Goal: Subscribe to service/newsletter

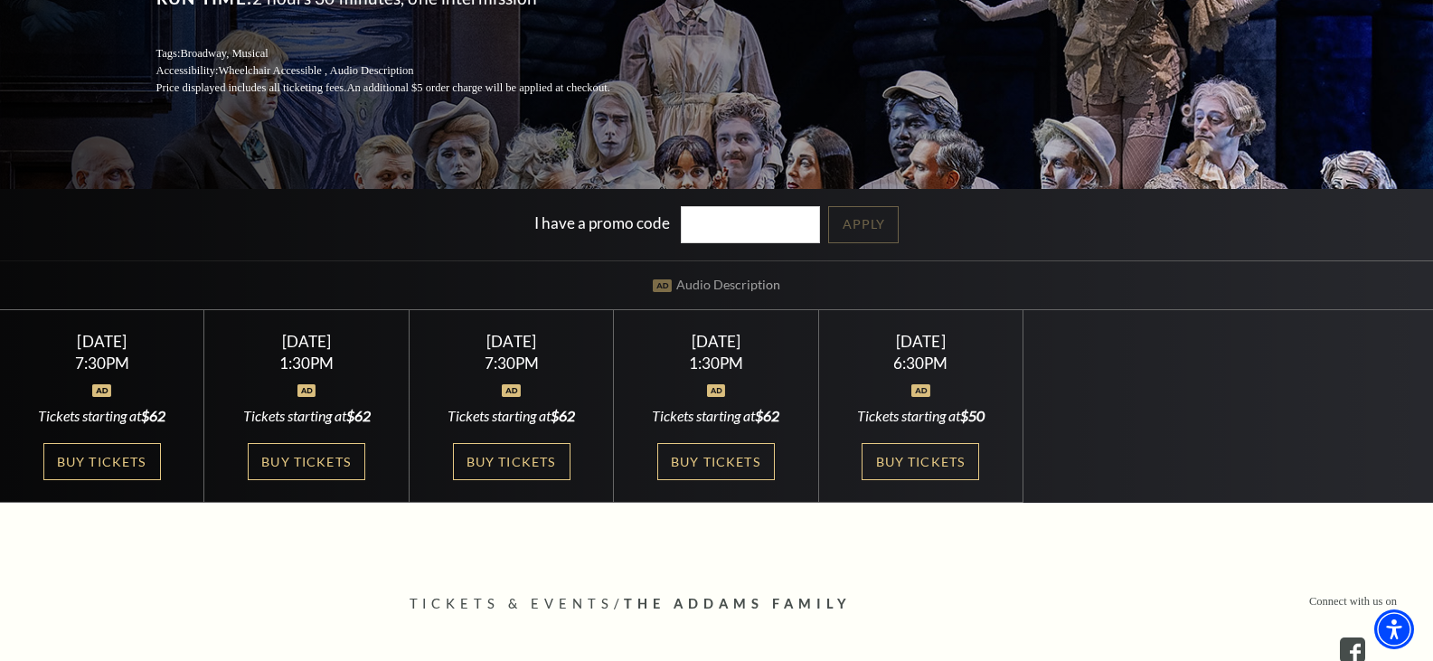
scroll to position [362, 0]
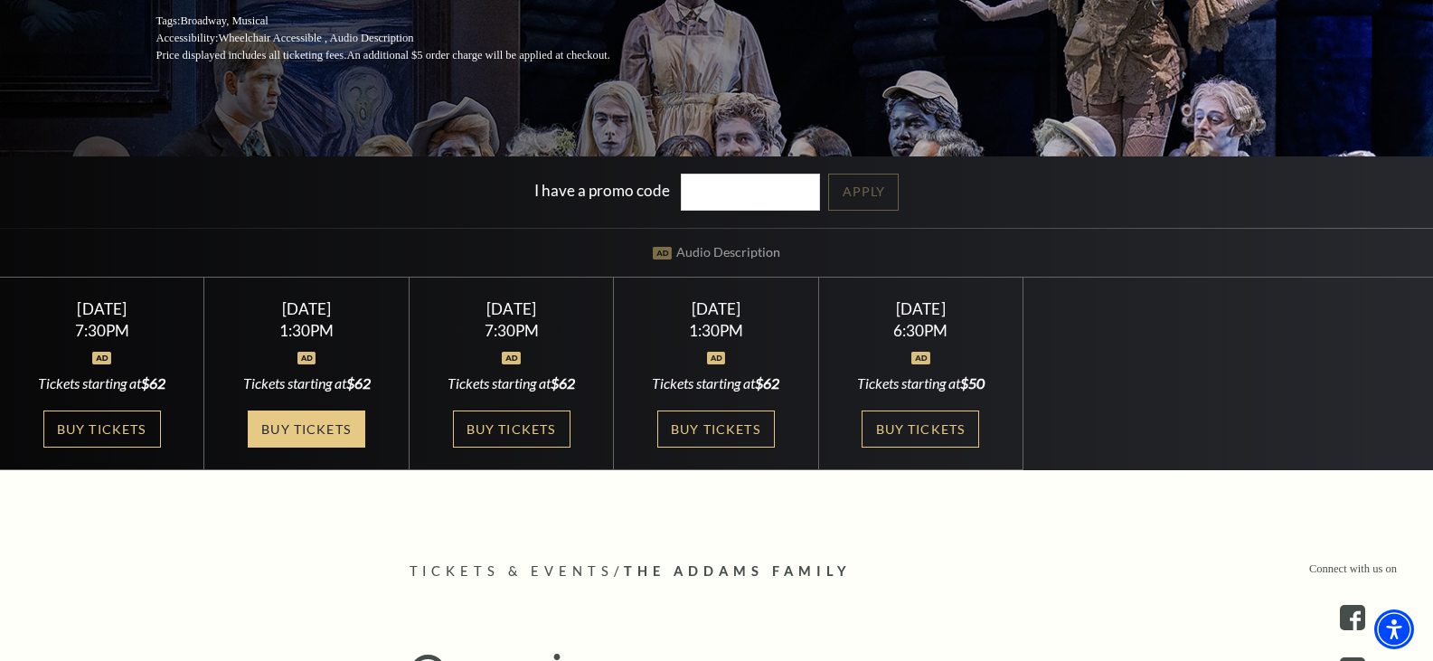
click at [310, 434] on link "Buy Tickets" at bounding box center [307, 428] width 118 height 37
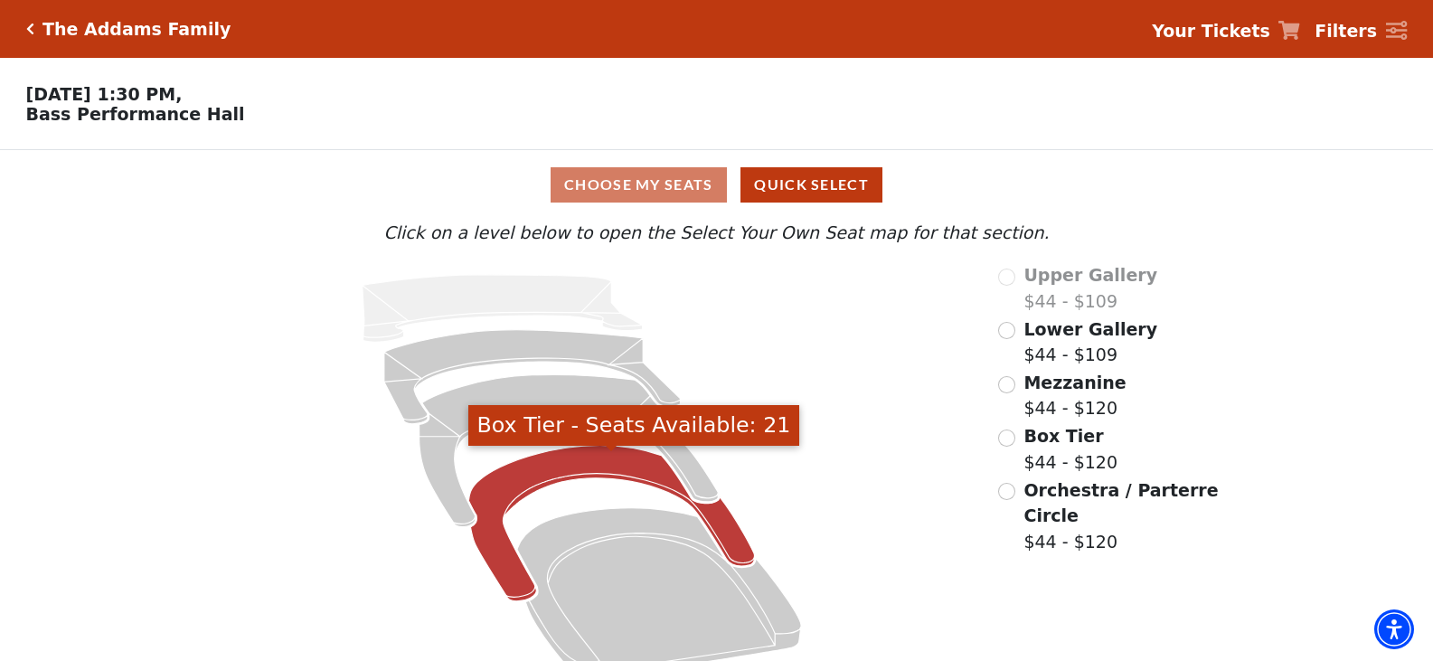
click at [607, 474] on icon "Box Tier - Seats Available: 21" at bounding box center [612, 523] width 286 height 155
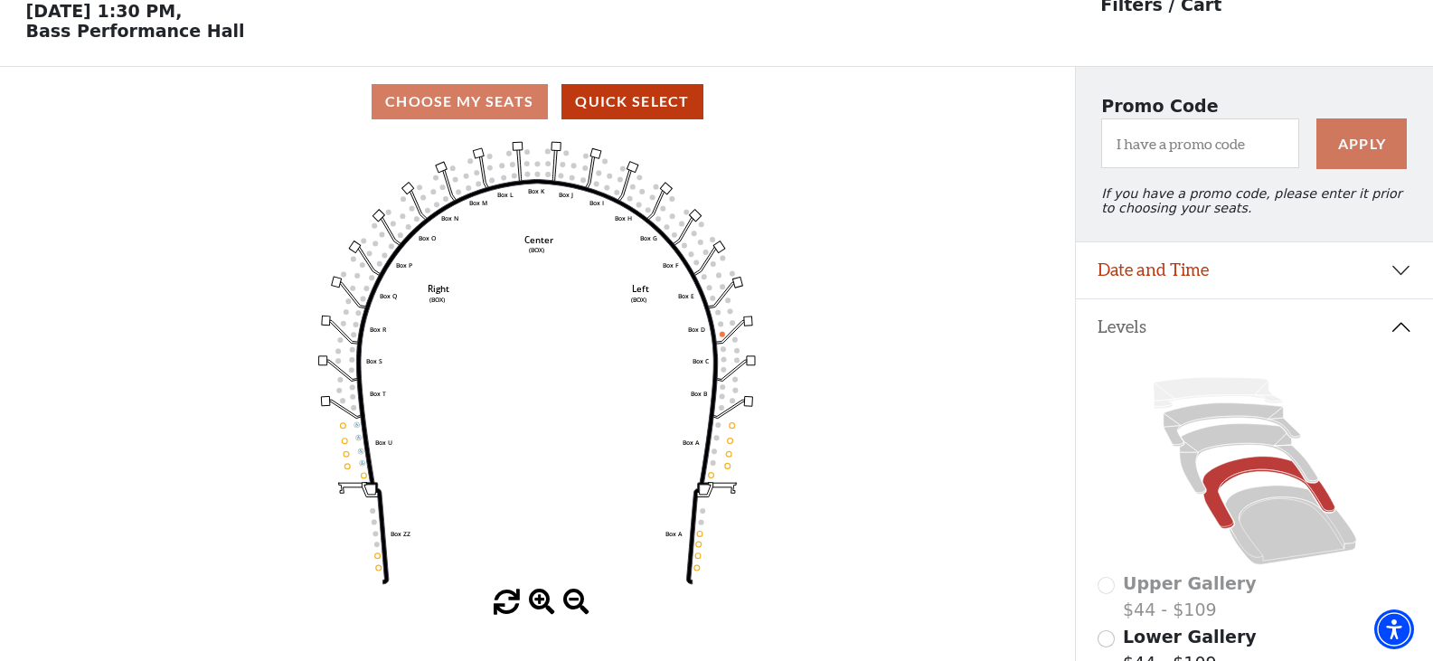
scroll to position [84, 0]
click at [1265, 450] on icon at bounding box center [1248, 458] width 138 height 71
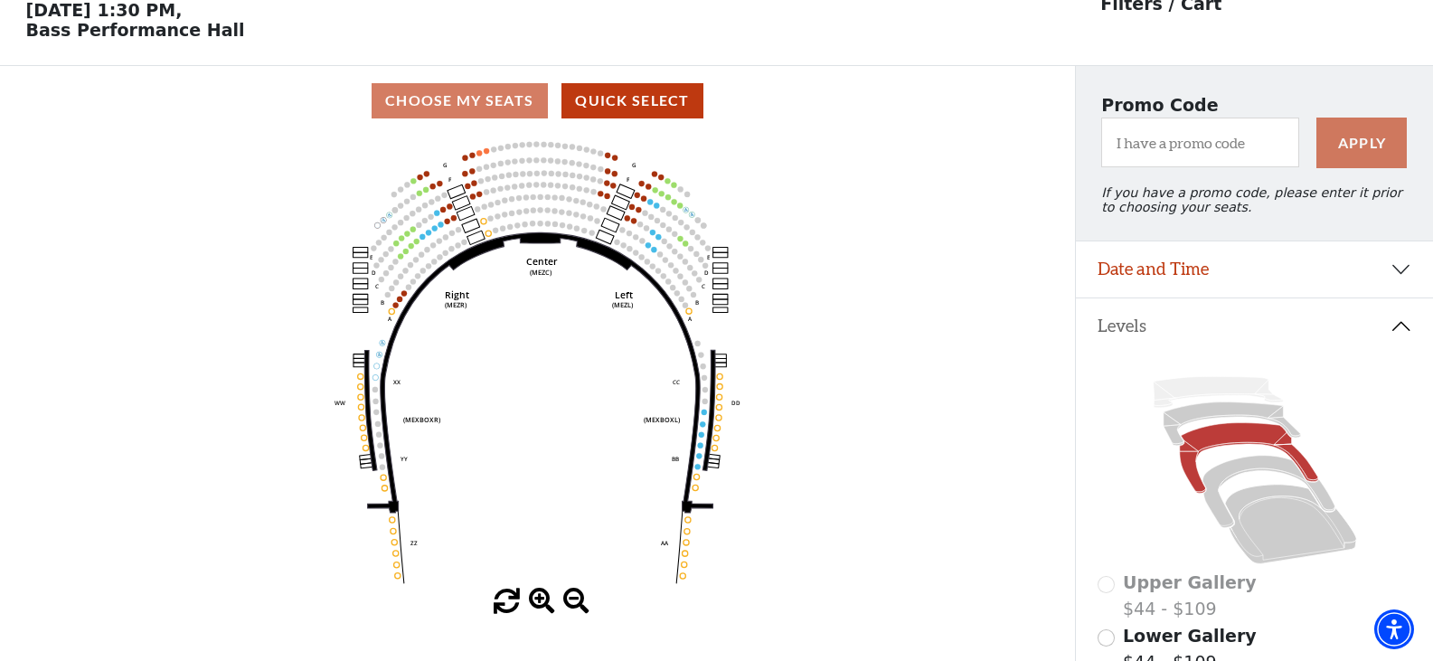
click at [485, 154] on icon "Center (MEZC) Right (MEZR) Left (MEZL) (MEXBOXR) (MEXBOXL) XX WW CC DD YY BB ZZ…" at bounding box center [536, 362] width 967 height 453
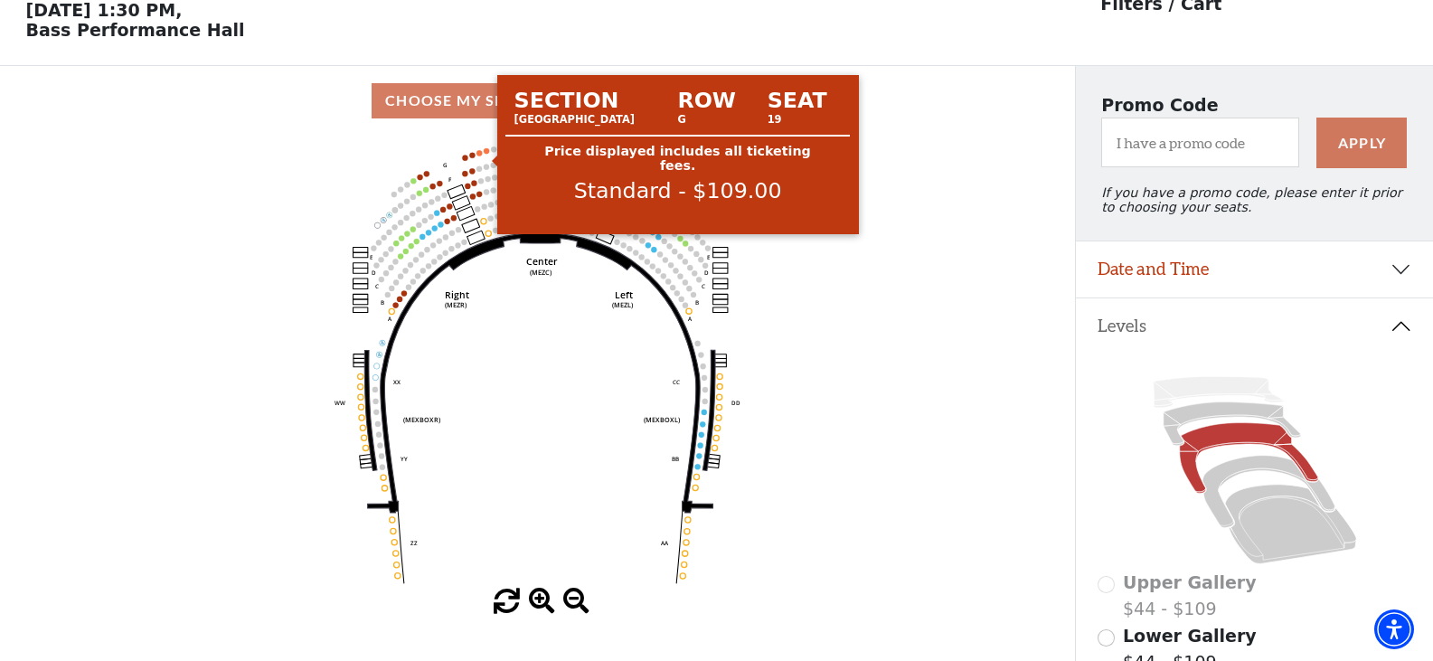
click at [485, 154] on circle at bounding box center [486, 150] width 5 height 5
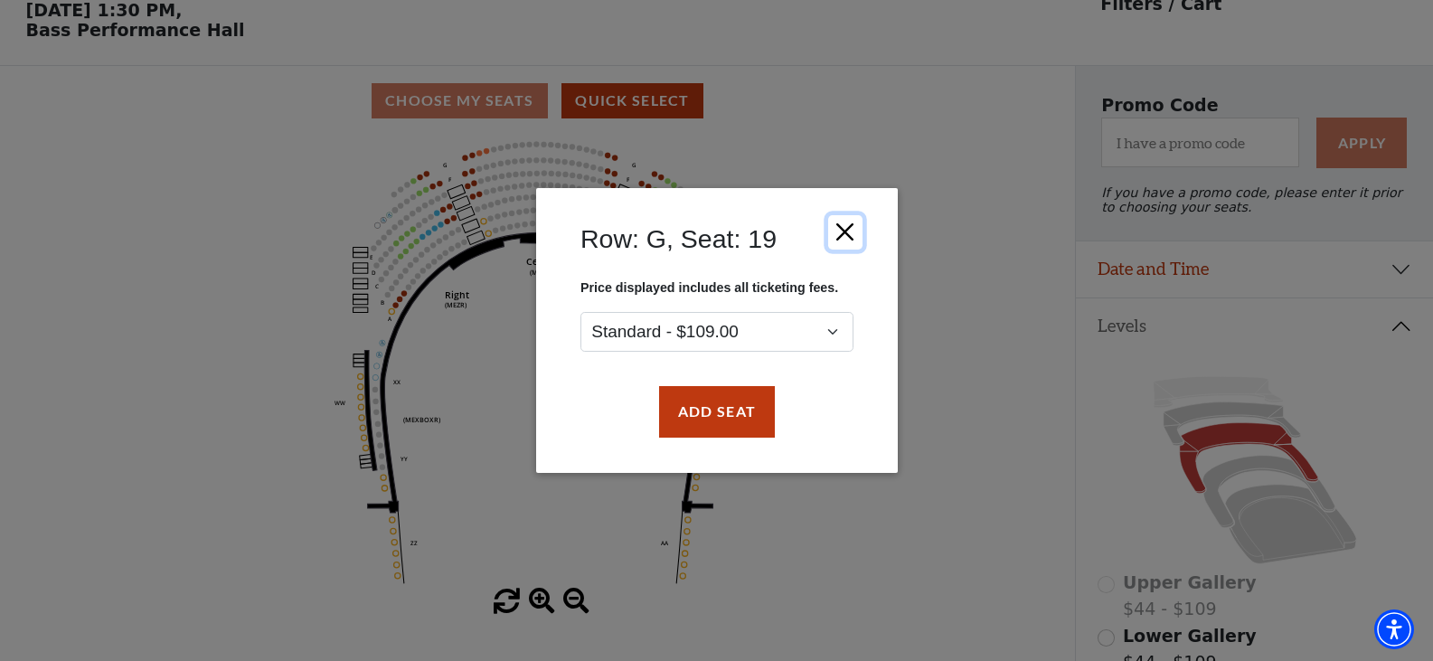
click at [844, 234] on button "Close" at bounding box center [844, 232] width 34 height 34
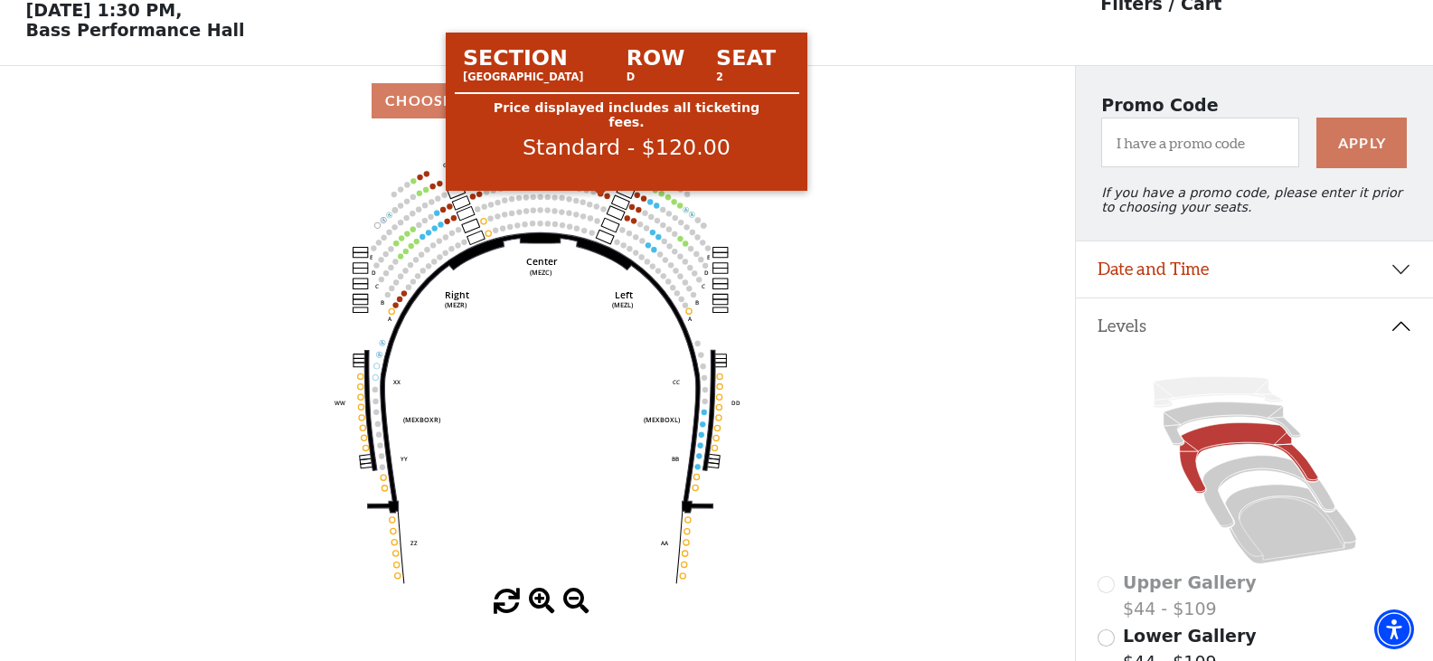
click at [600, 196] on circle at bounding box center [600, 193] width 5 height 5
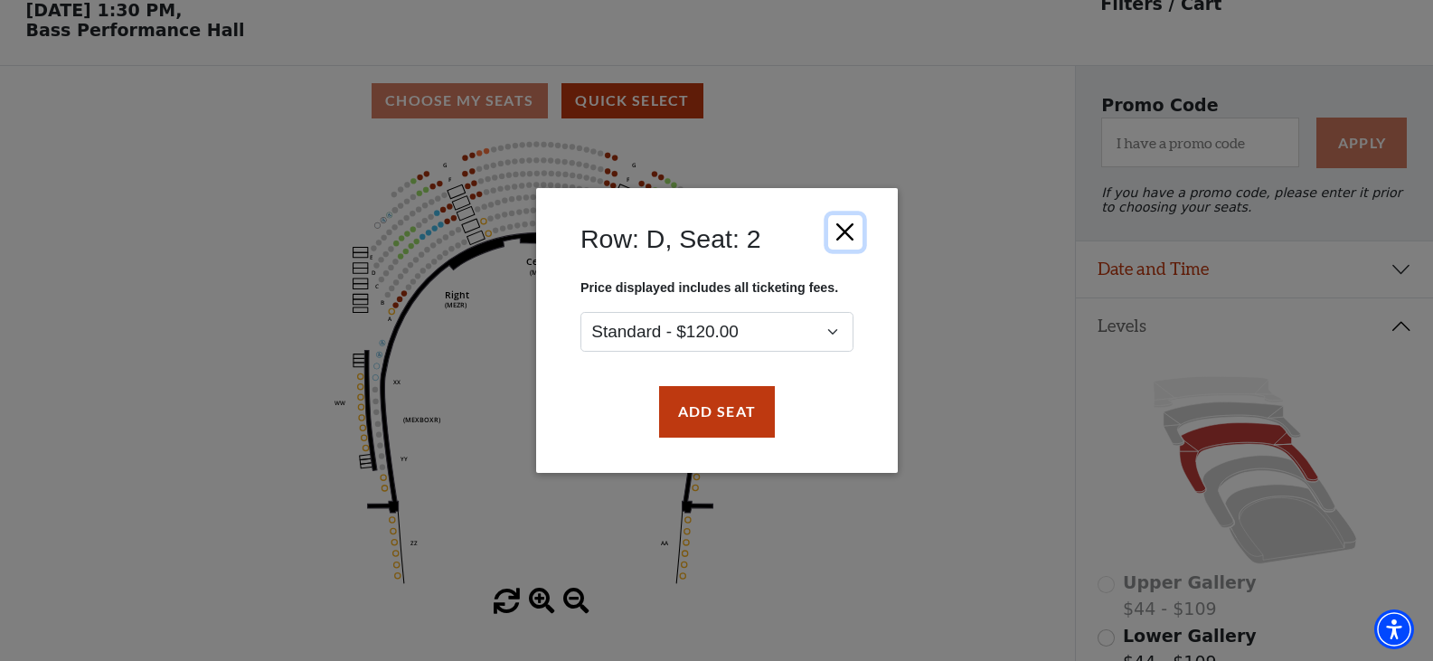
click at [841, 233] on button "Close" at bounding box center [844, 232] width 34 height 34
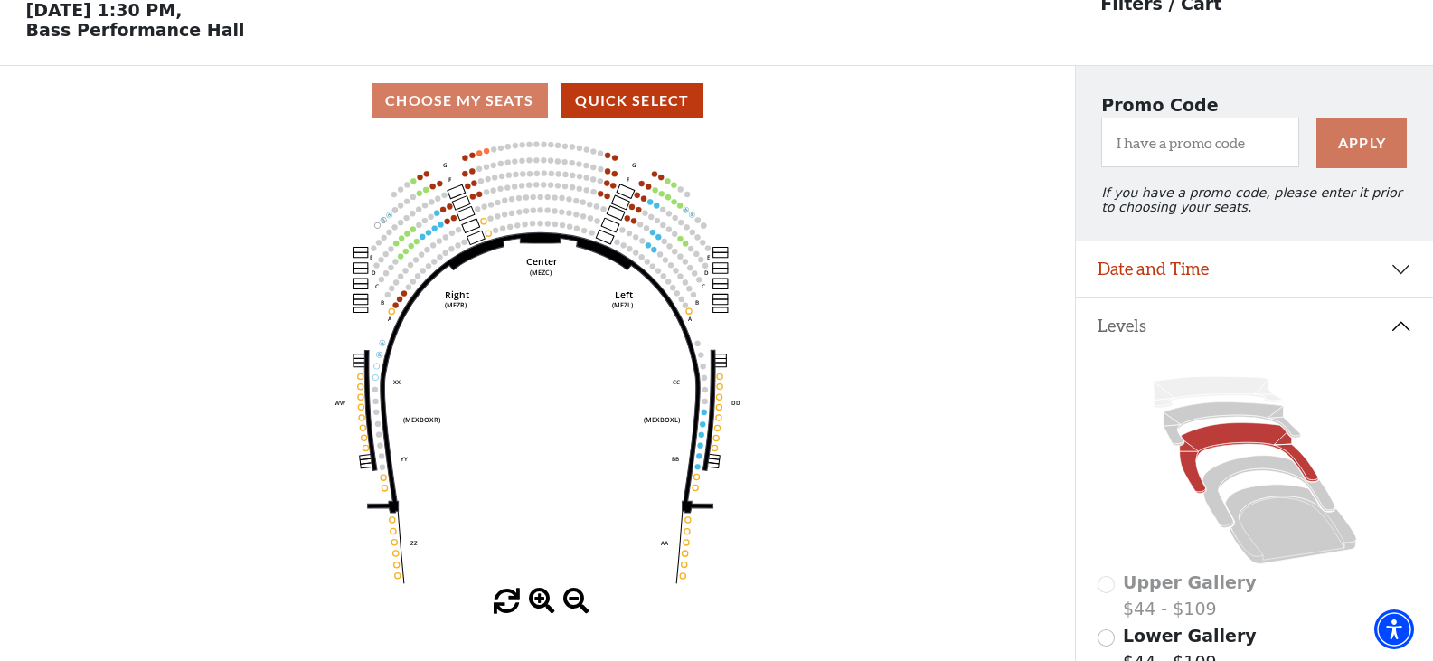
click at [438, 231] on icon "Center (MEZC) Right (MEZR) Left (MEZL) (MEXBOXR) (MEXBOXL) XX WW CC DD YY BB ZZ…" at bounding box center [536, 362] width 967 height 453
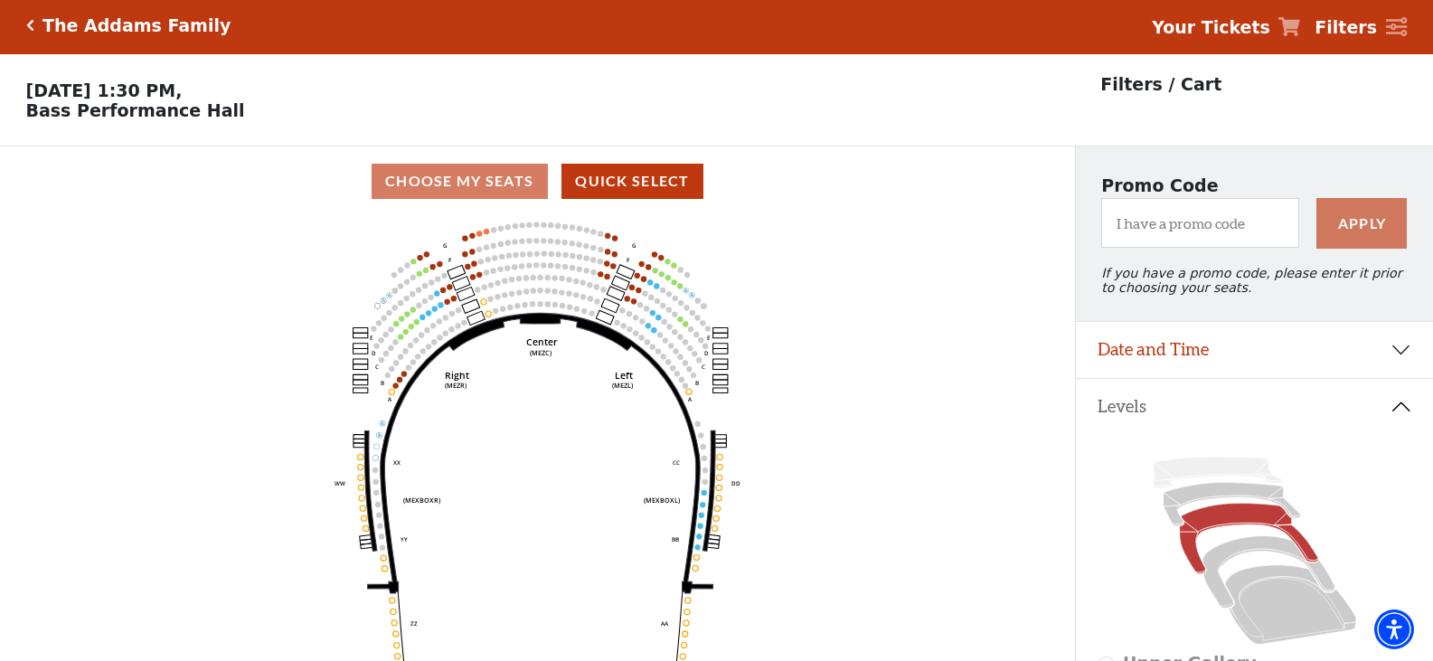
scroll to position [0, 0]
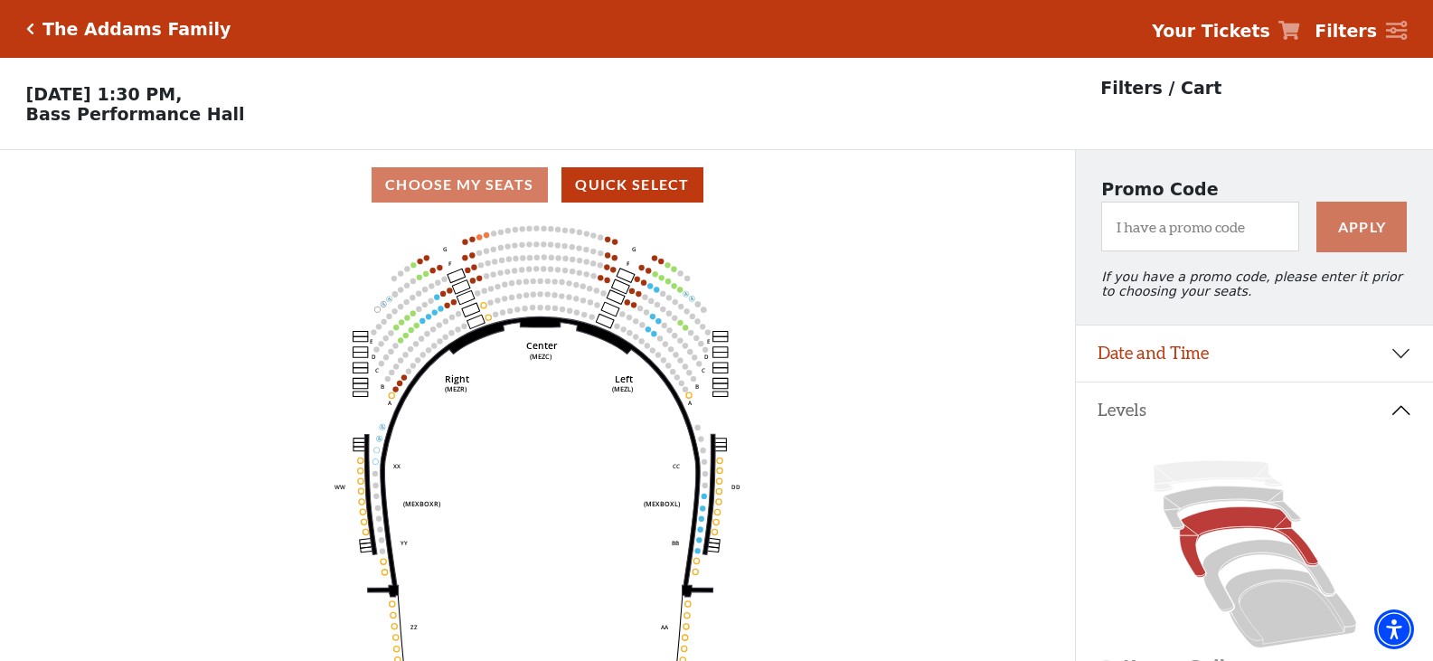
click at [31, 24] on icon "Click here to go back to filters" at bounding box center [30, 29] width 8 height 13
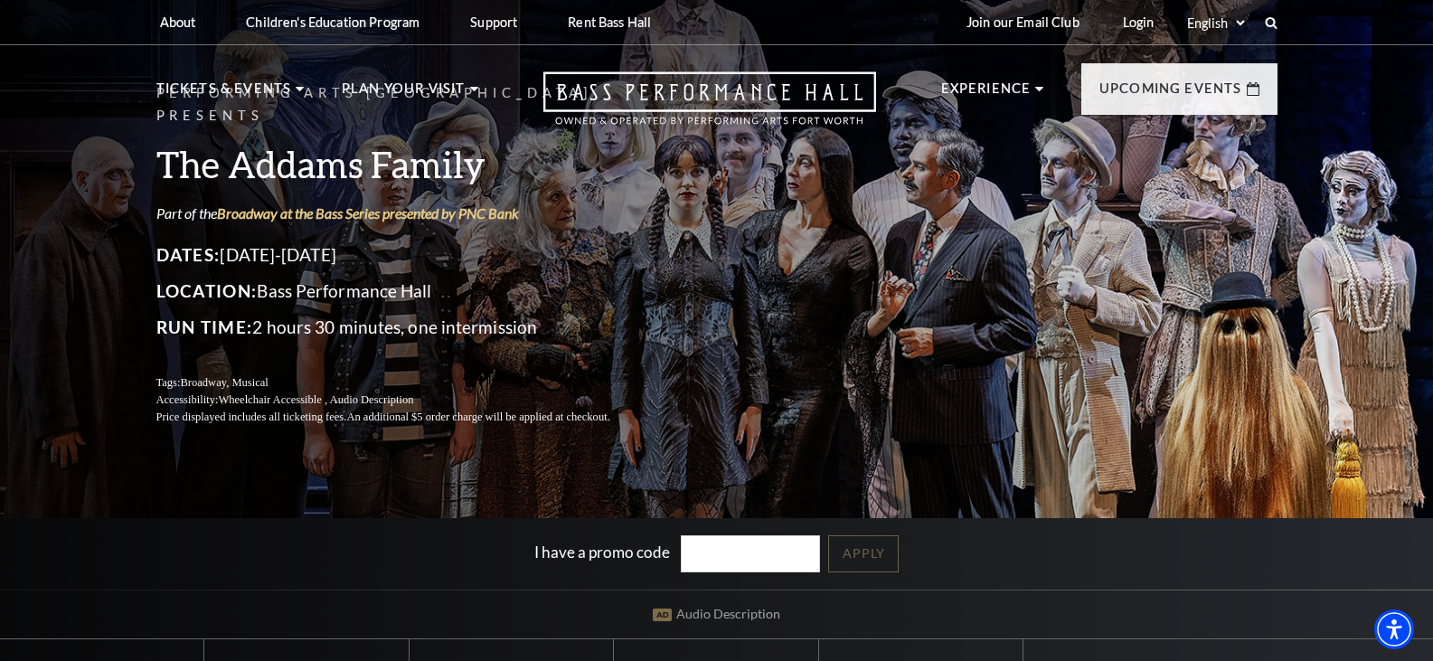
scroll to position [452, 0]
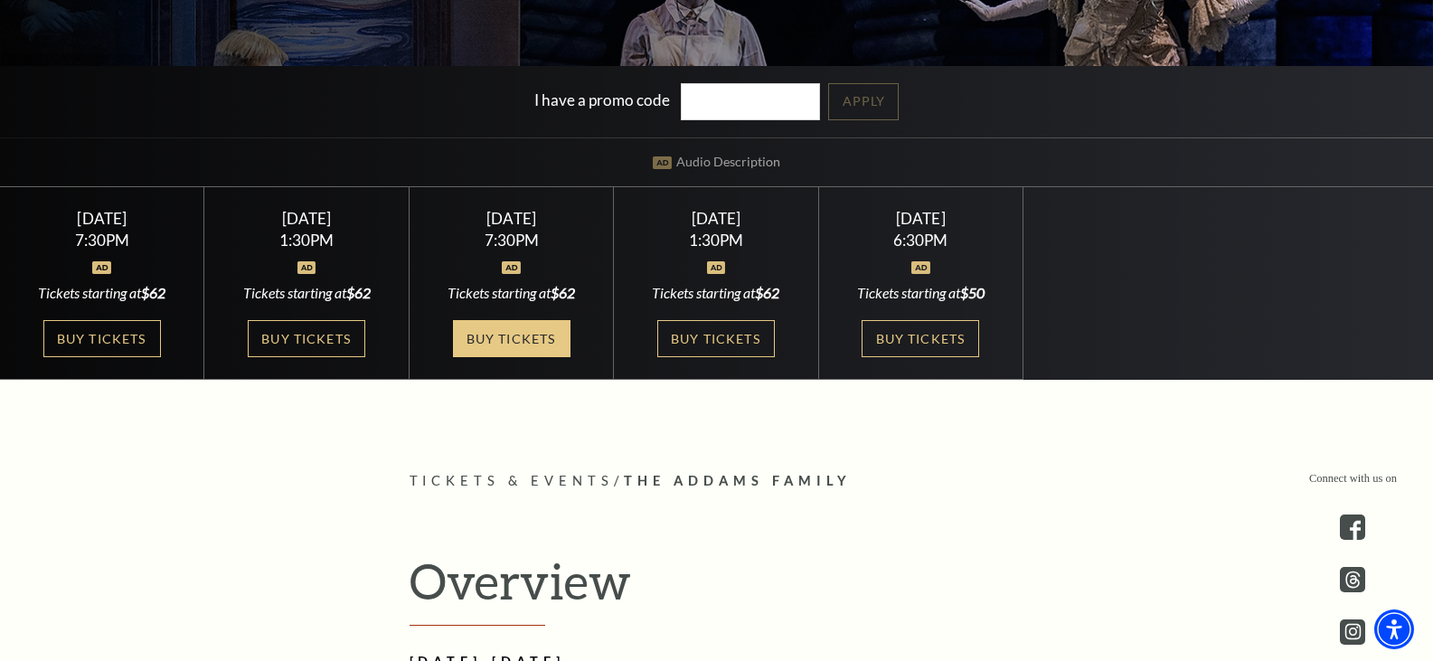
click at [504, 337] on link "Buy Tickets" at bounding box center [512, 338] width 118 height 37
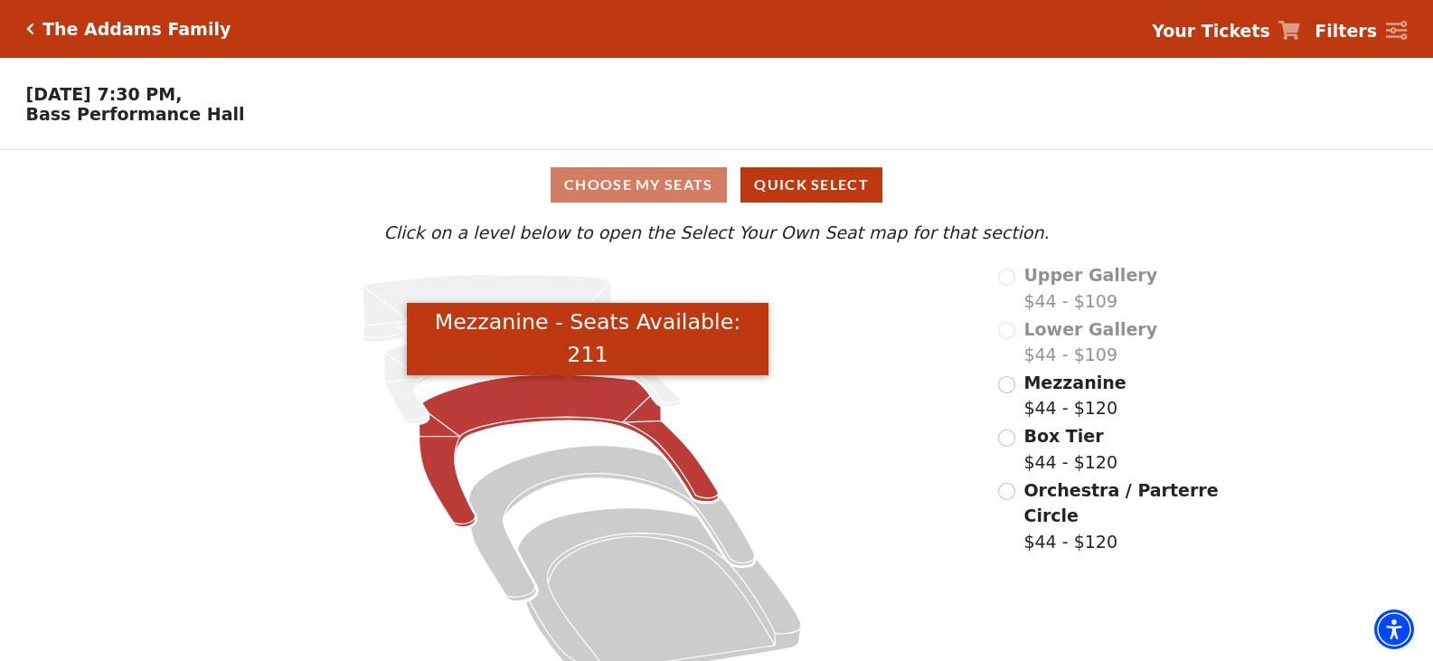
click at [493, 412] on icon "Mezzanine - Seats Available: 211" at bounding box center [568, 451] width 299 height 152
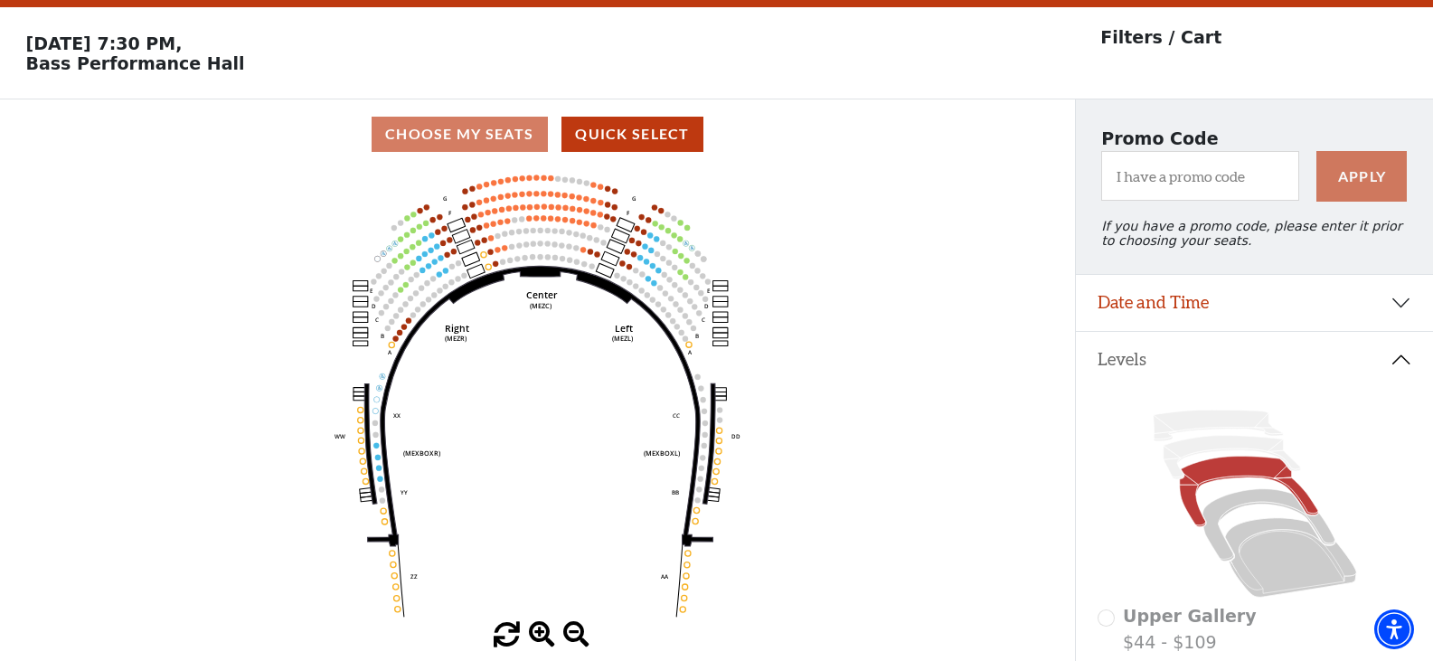
scroll to position [84, 0]
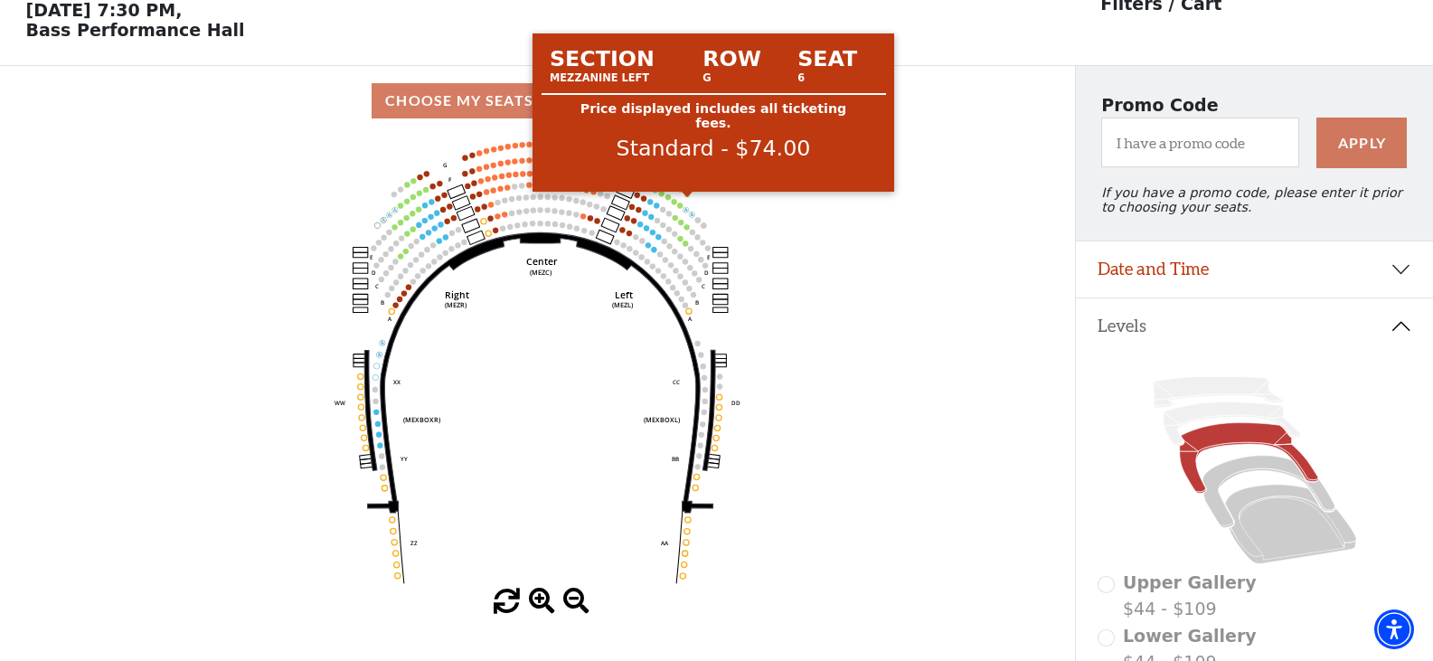
click at [689, 197] on circle at bounding box center [686, 194] width 5 height 5
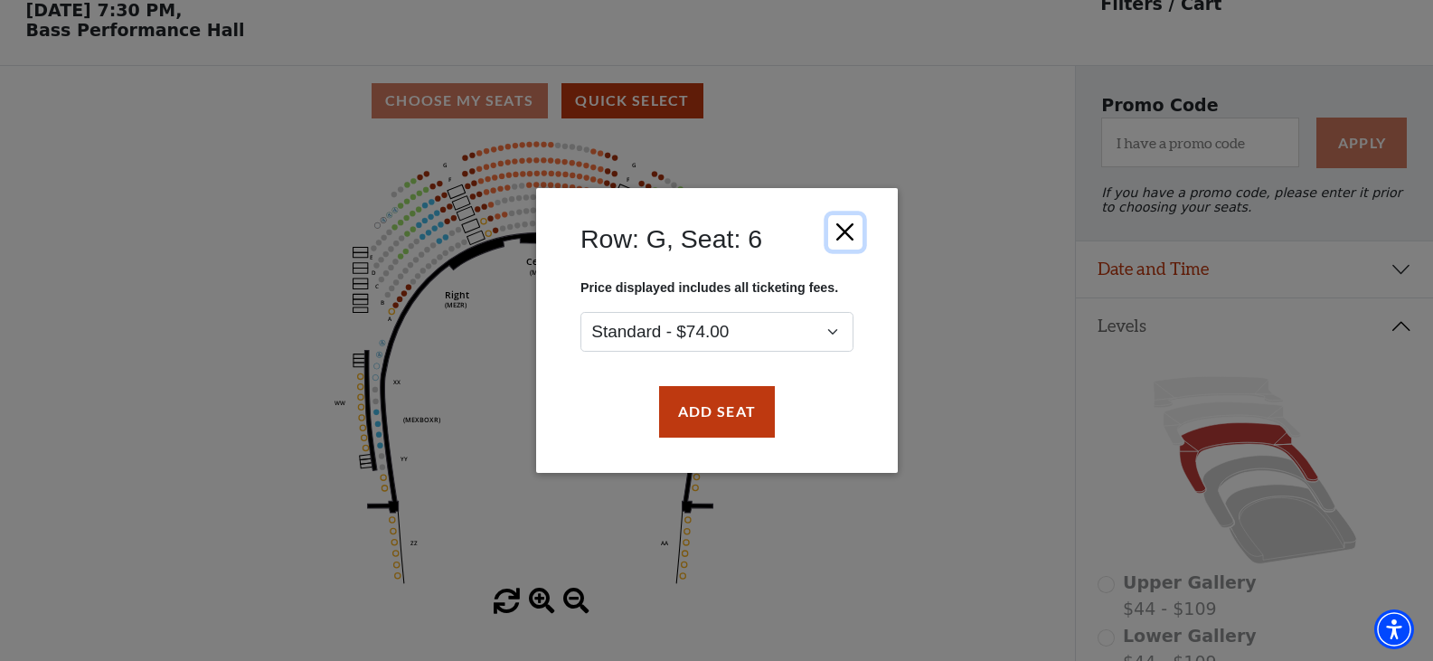
click at [847, 233] on button "Close" at bounding box center [844, 232] width 34 height 34
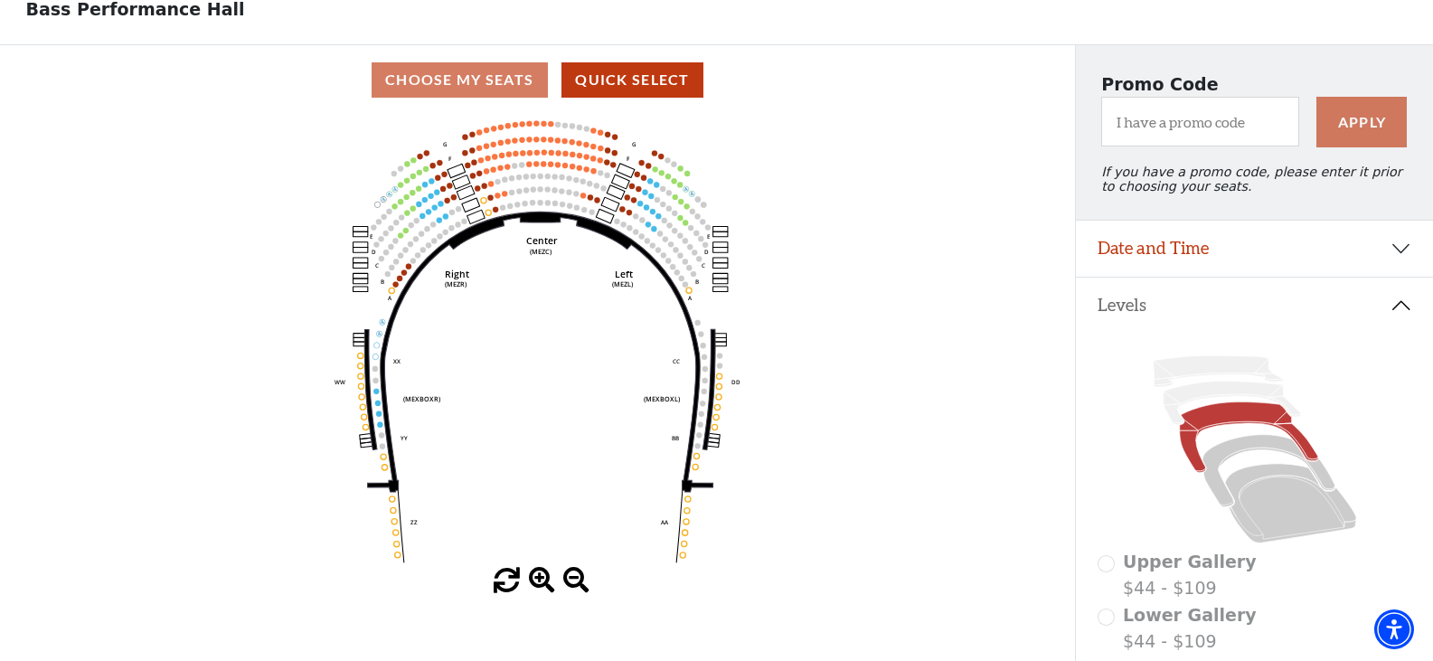
scroll to position [0, 0]
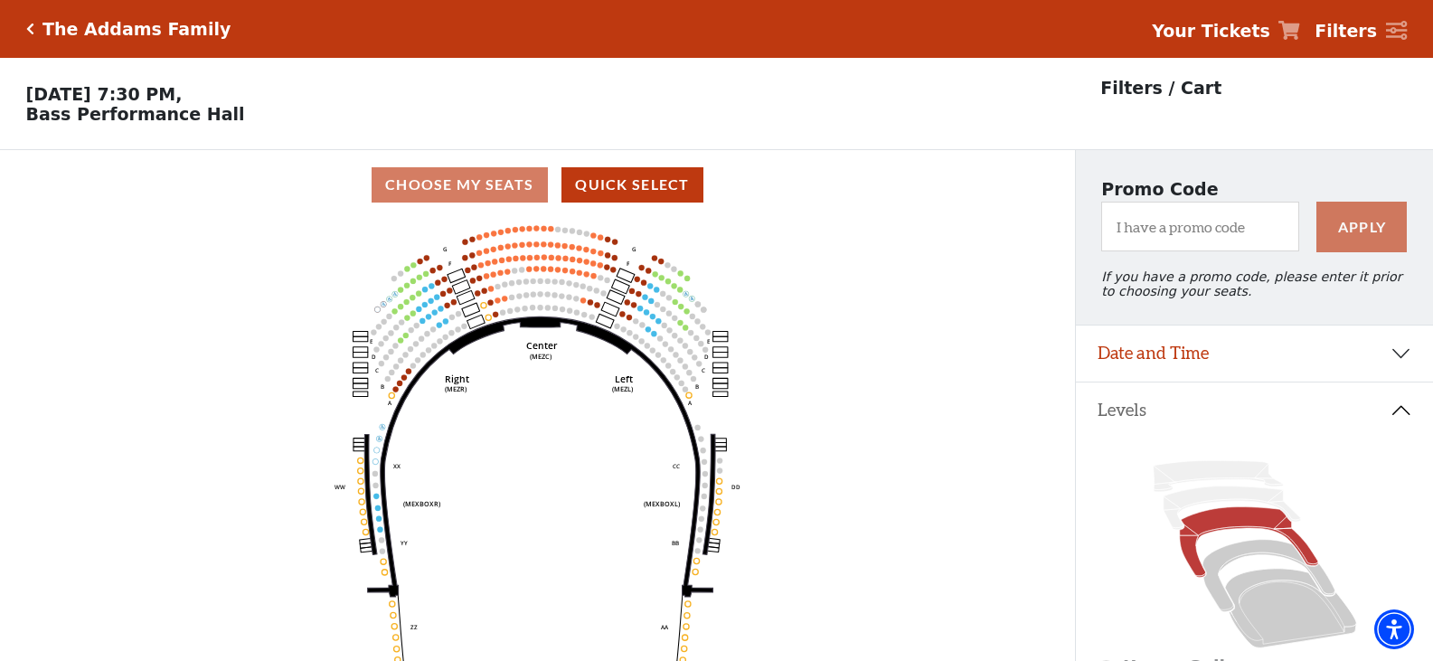
click at [78, 27] on h5 "The Addams Family" at bounding box center [136, 29] width 188 height 21
click at [34, 19] on div "The Addams Family" at bounding box center [132, 29] width 197 height 21
click at [31, 28] on icon "Click here to go back to filters" at bounding box center [30, 29] width 8 height 13
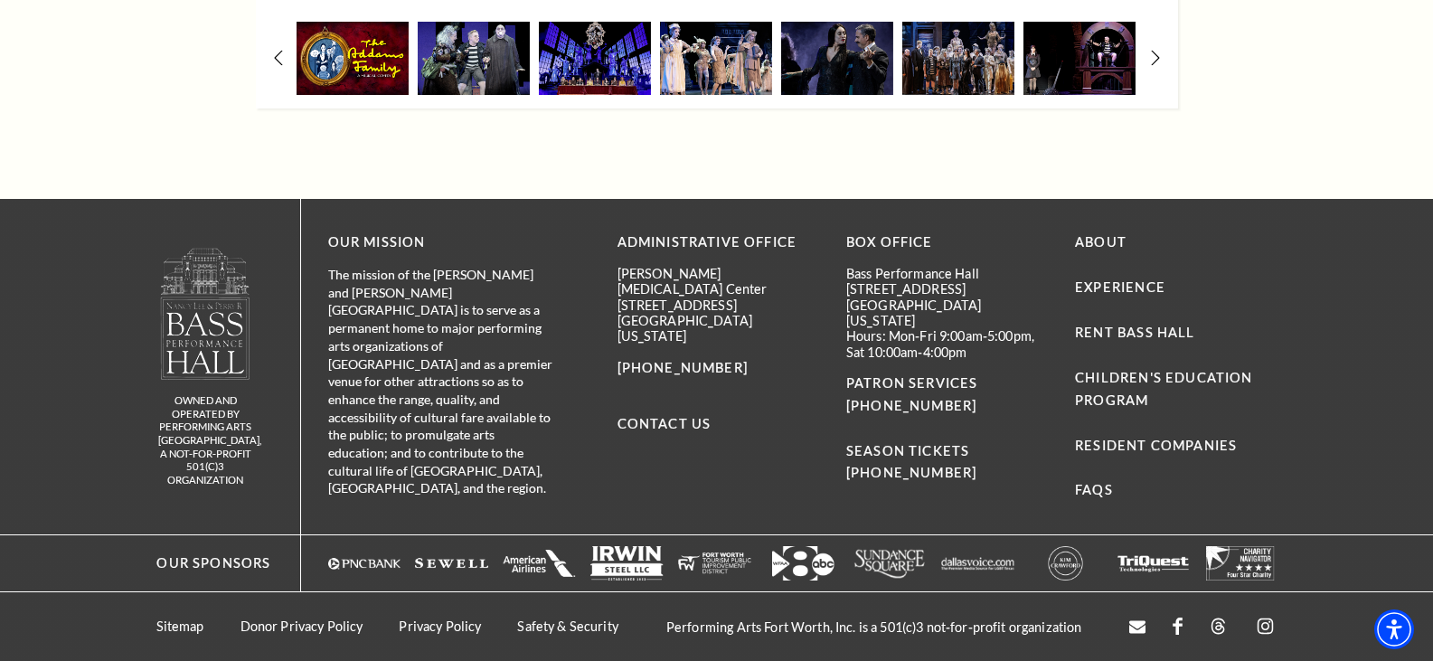
scroll to position [3007, 0]
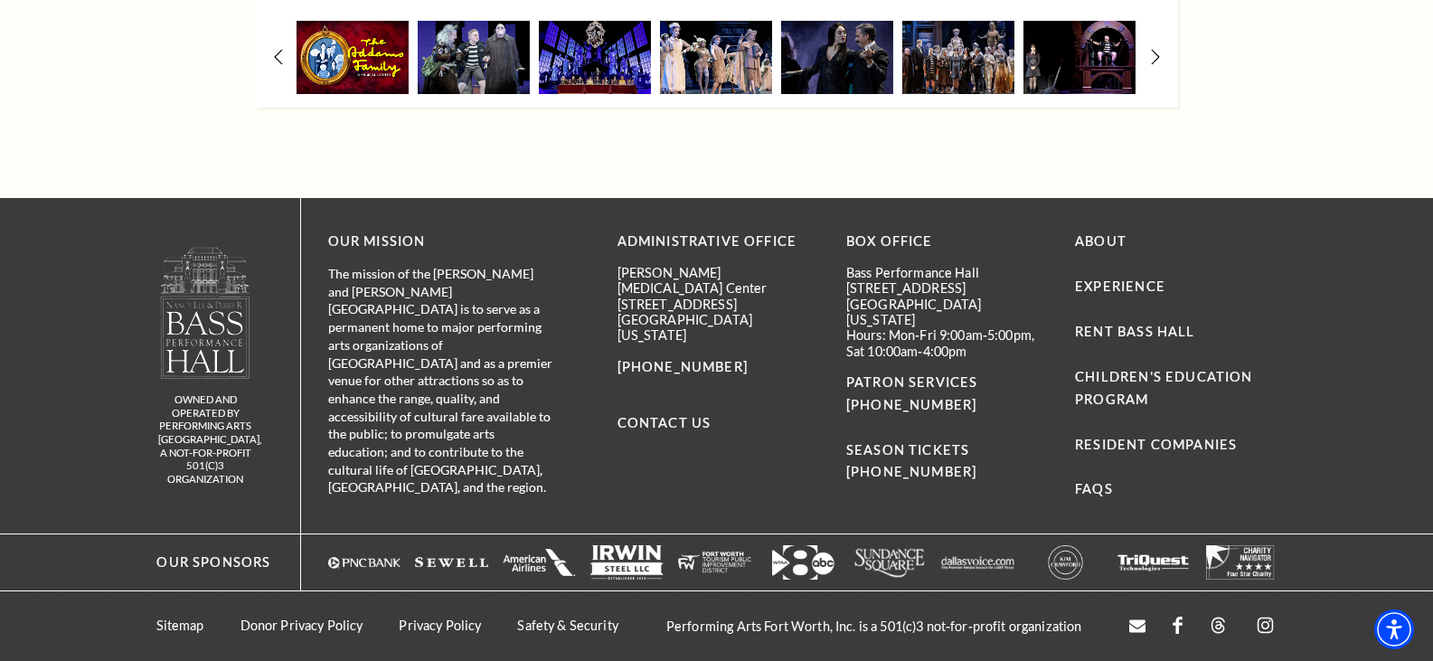
click at [331, 66] on img at bounding box center [353, 57] width 112 height 73
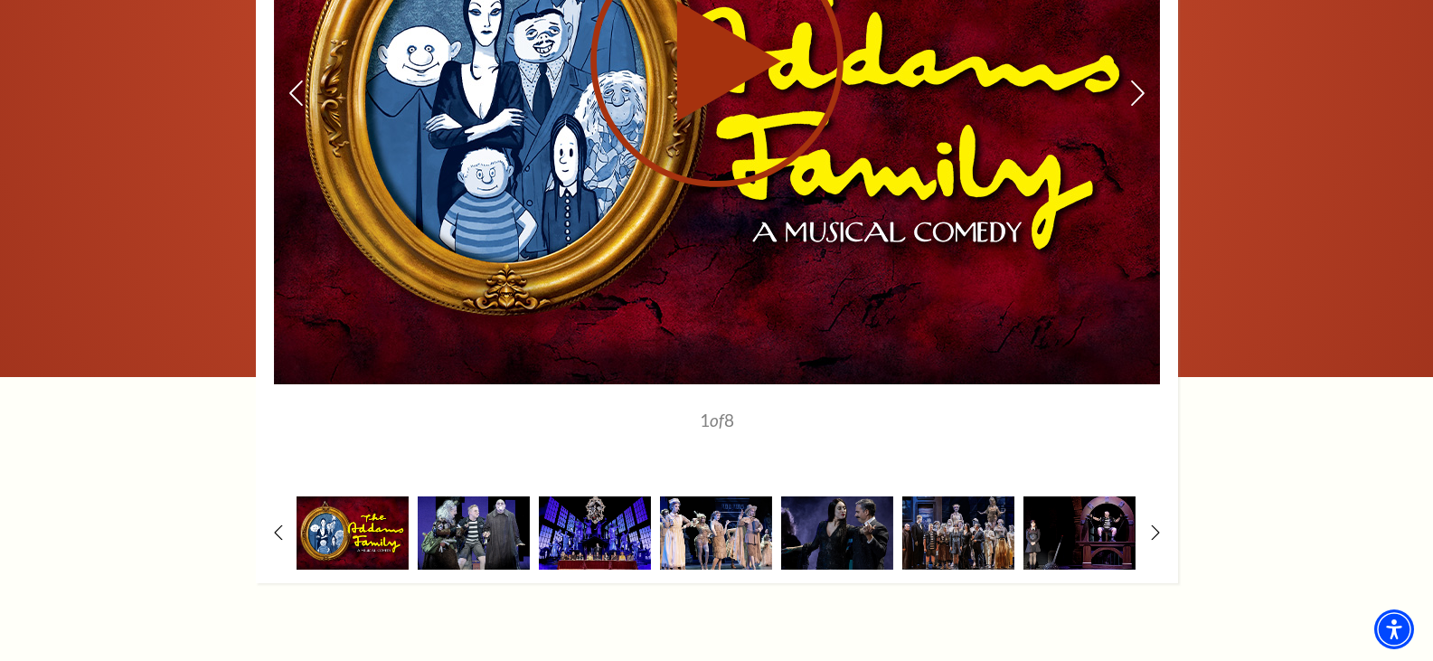
scroll to position [2374, 0]
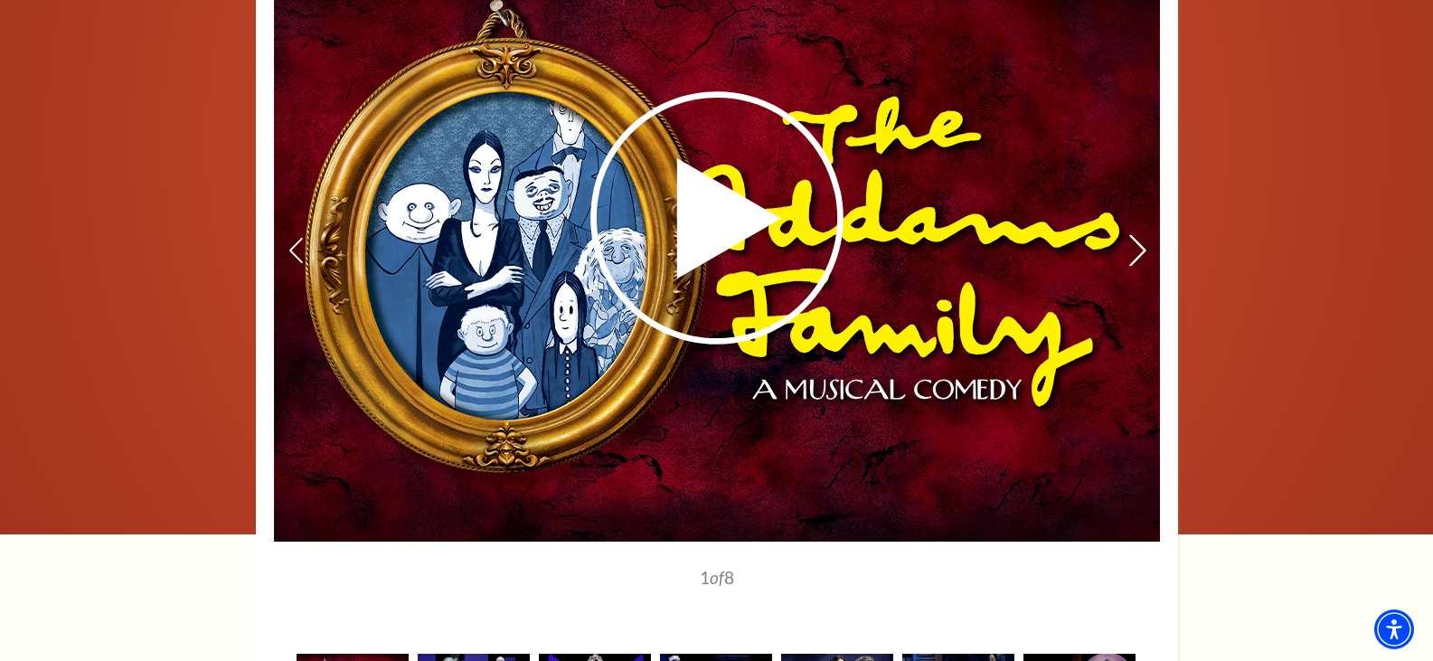
click at [1137, 249] on icon at bounding box center [1136, 251] width 19 height 32
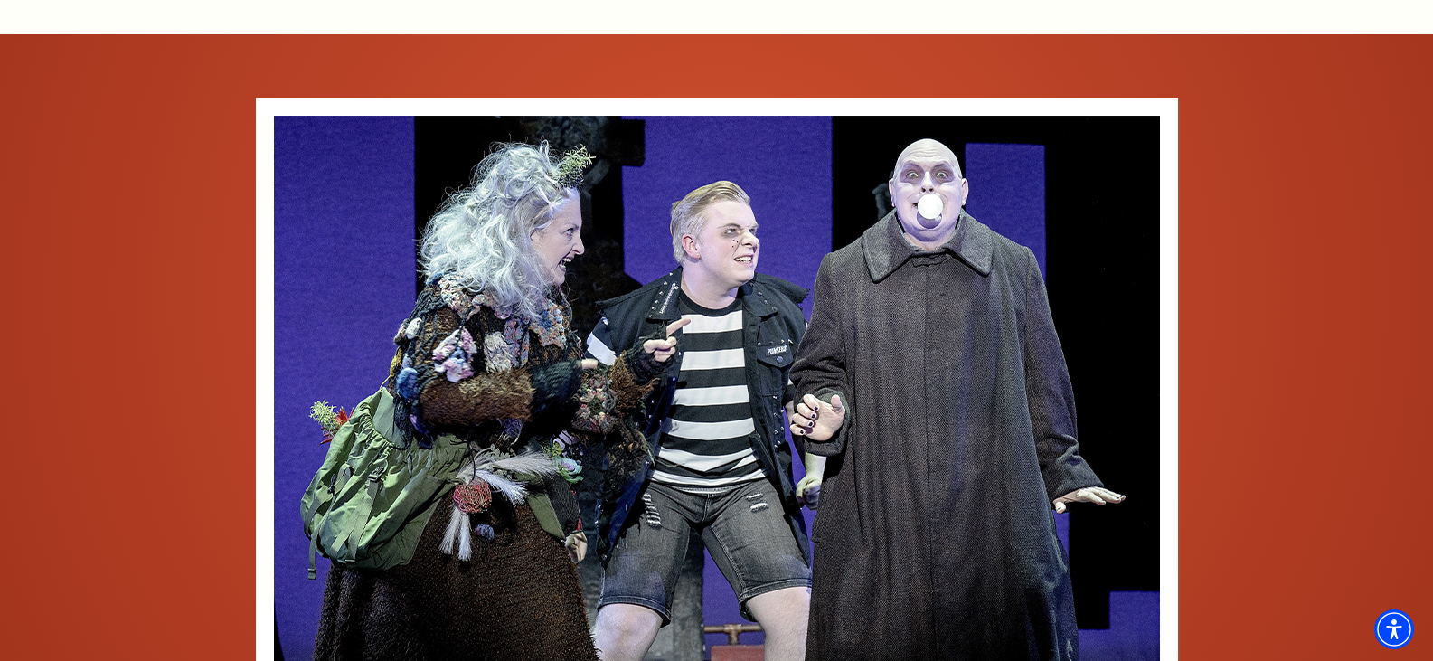
scroll to position [2193, 0]
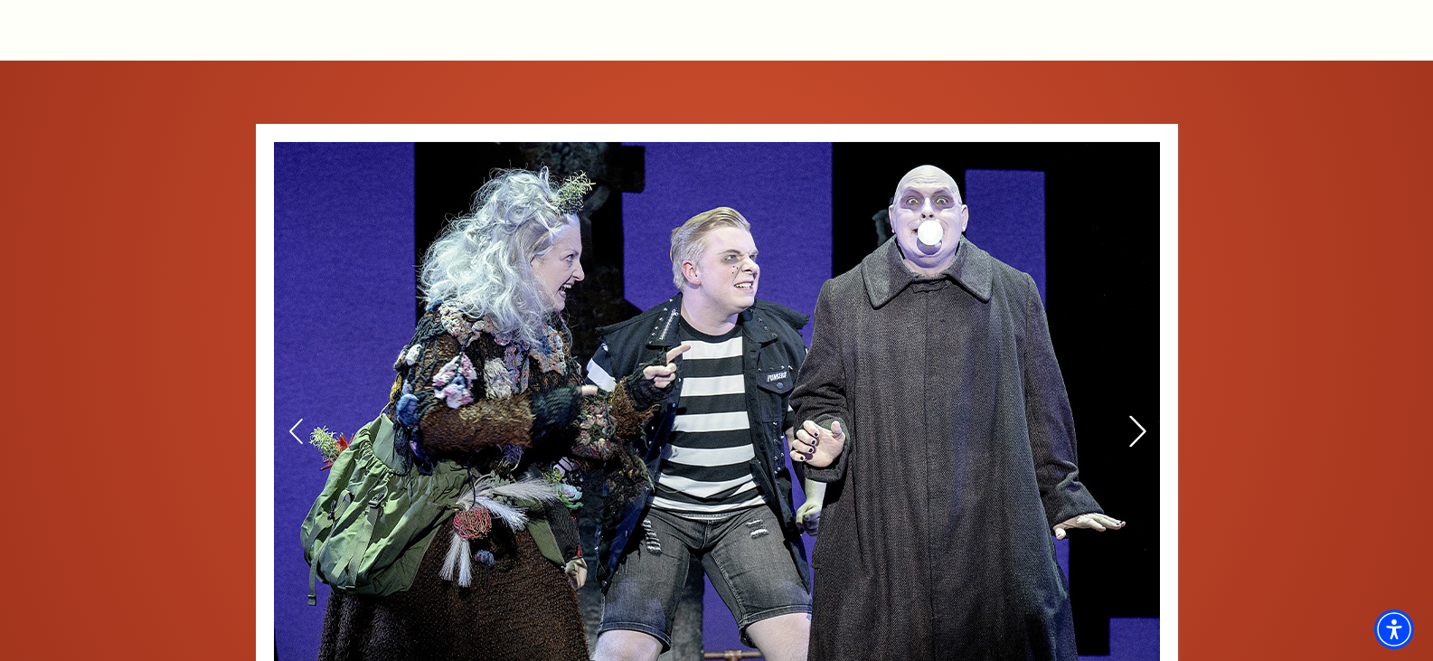
click at [1143, 434] on use at bounding box center [1137, 432] width 16 height 32
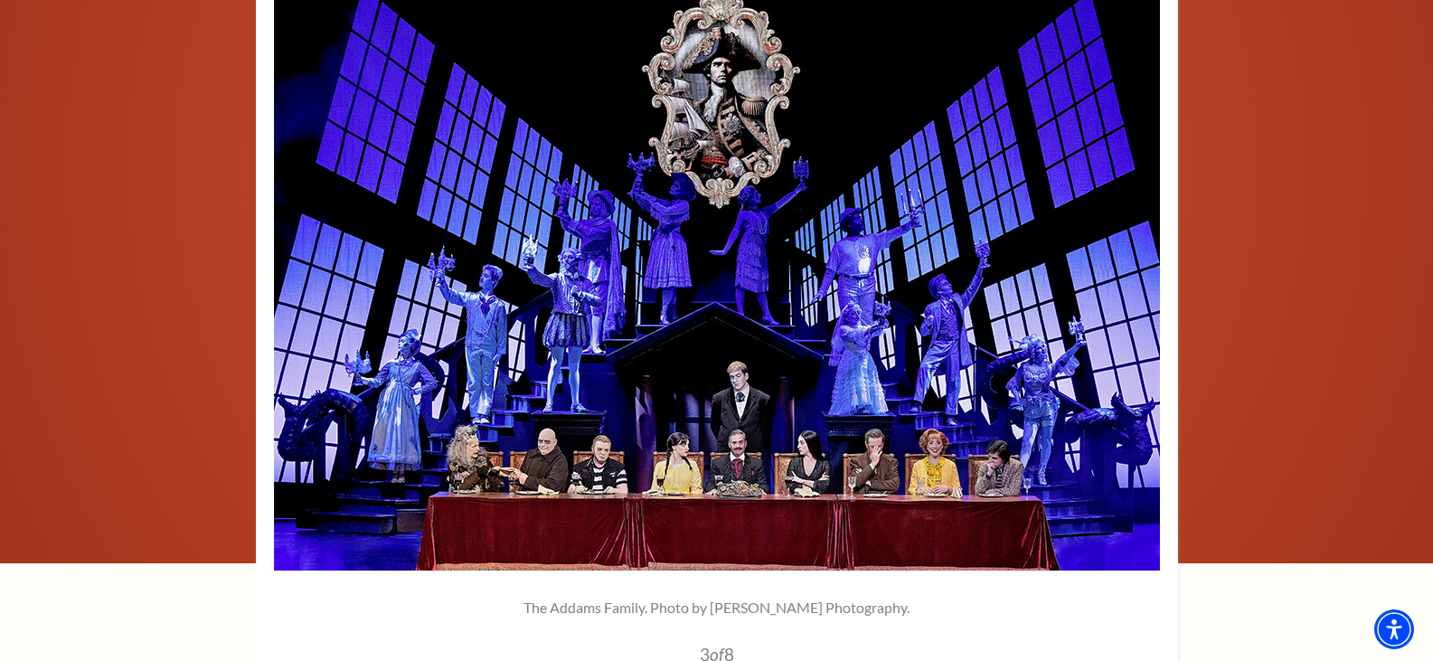
scroll to position [2374, 0]
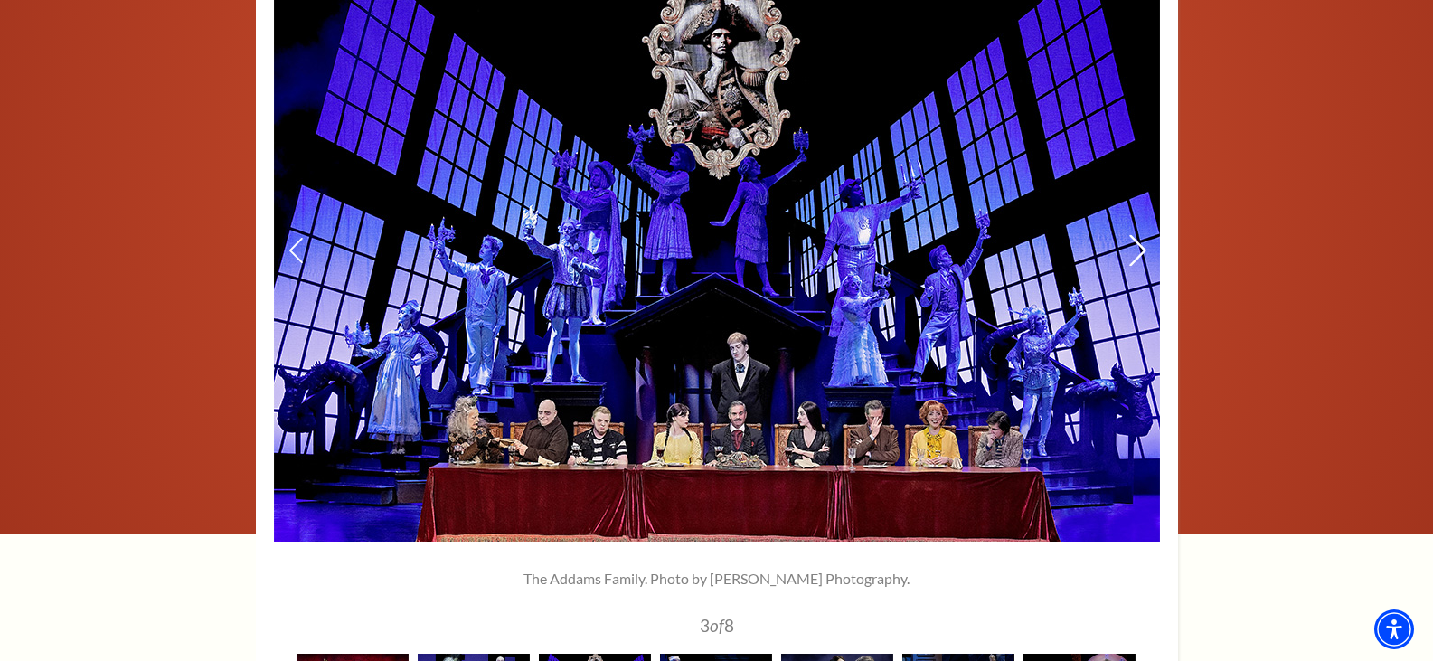
click at [1140, 250] on icon at bounding box center [1136, 251] width 19 height 32
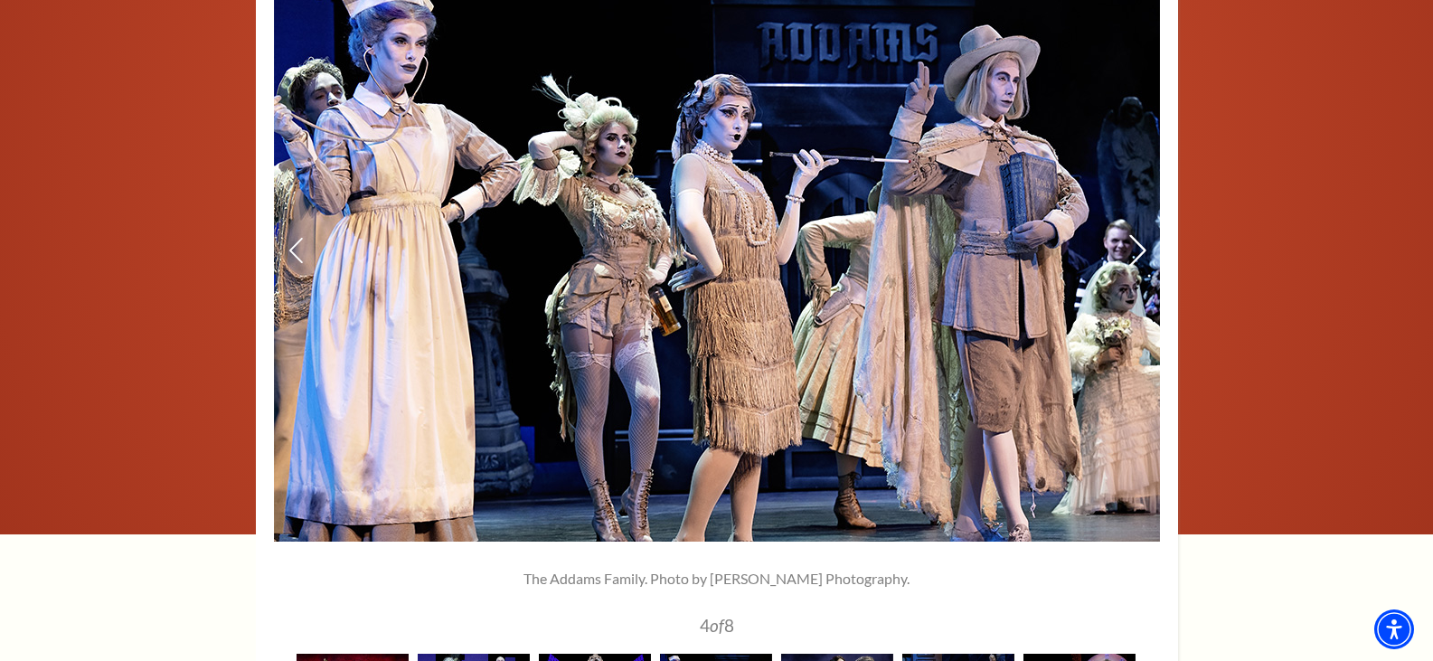
click at [1140, 250] on icon at bounding box center [1136, 251] width 19 height 32
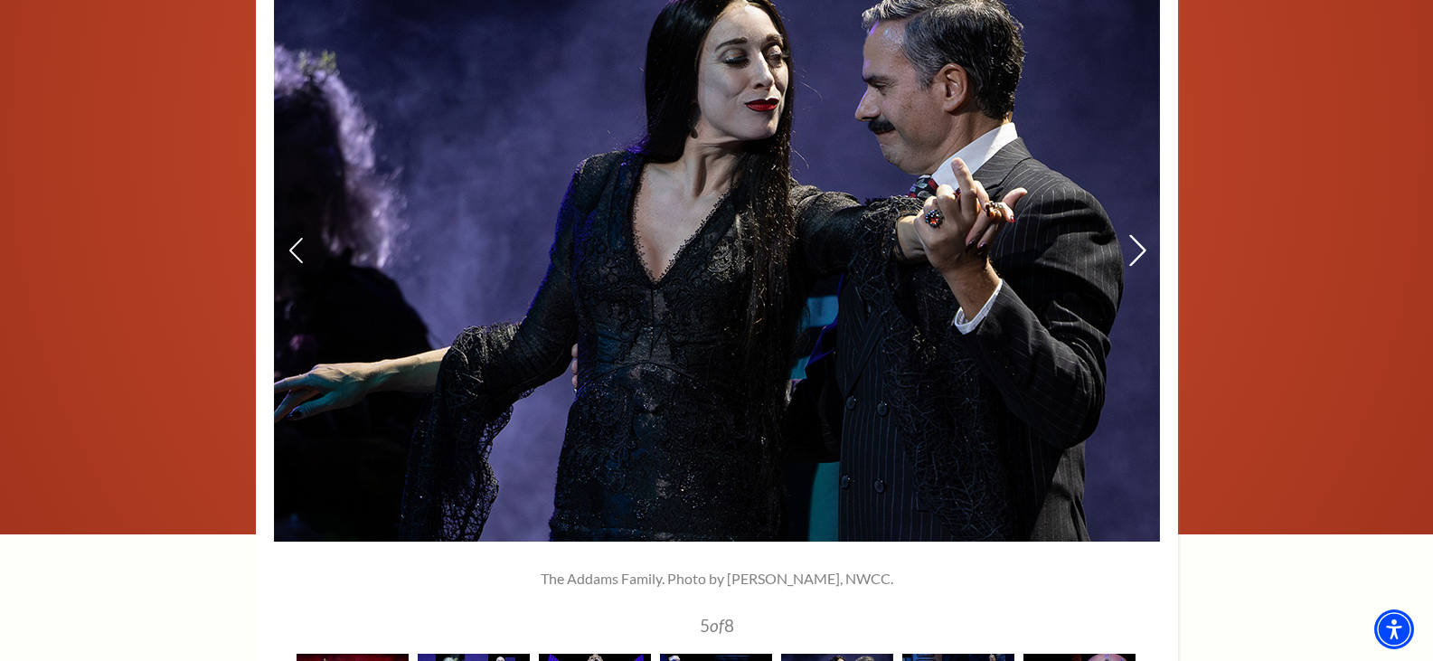
click at [1140, 250] on icon at bounding box center [1136, 251] width 19 height 32
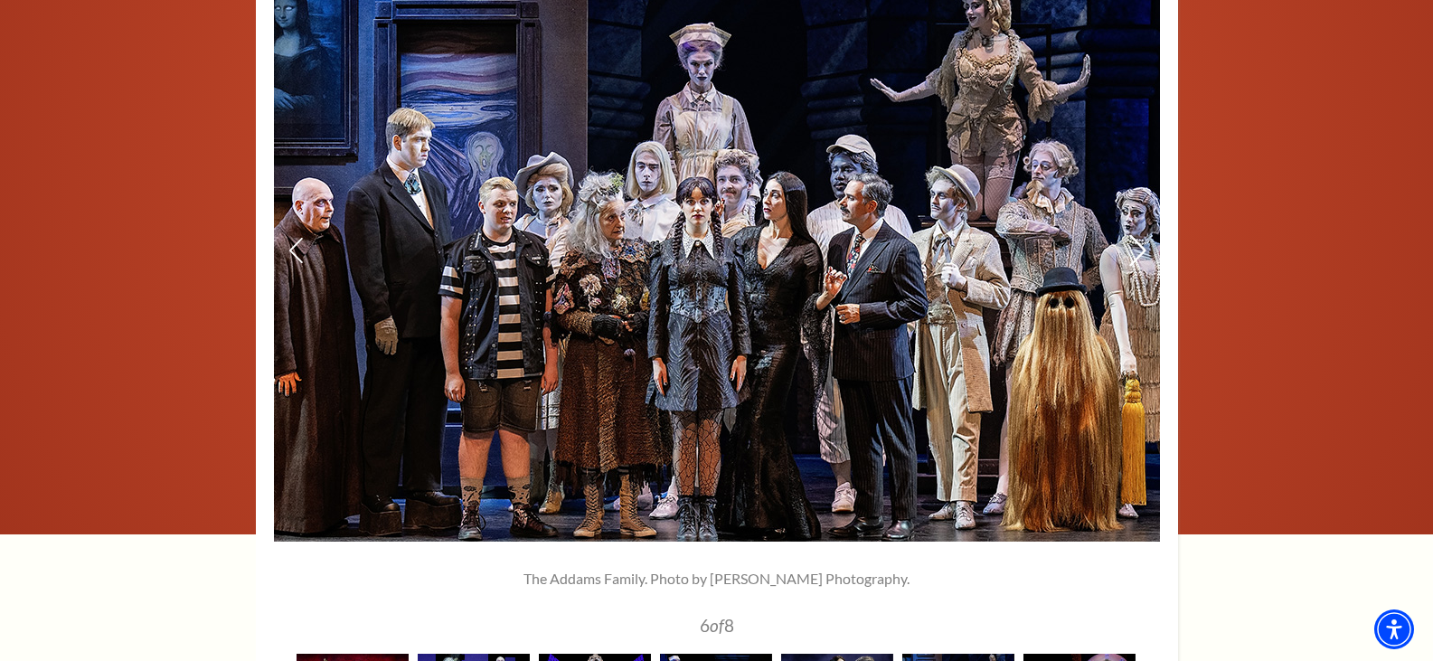
click at [1140, 250] on icon at bounding box center [1136, 251] width 19 height 32
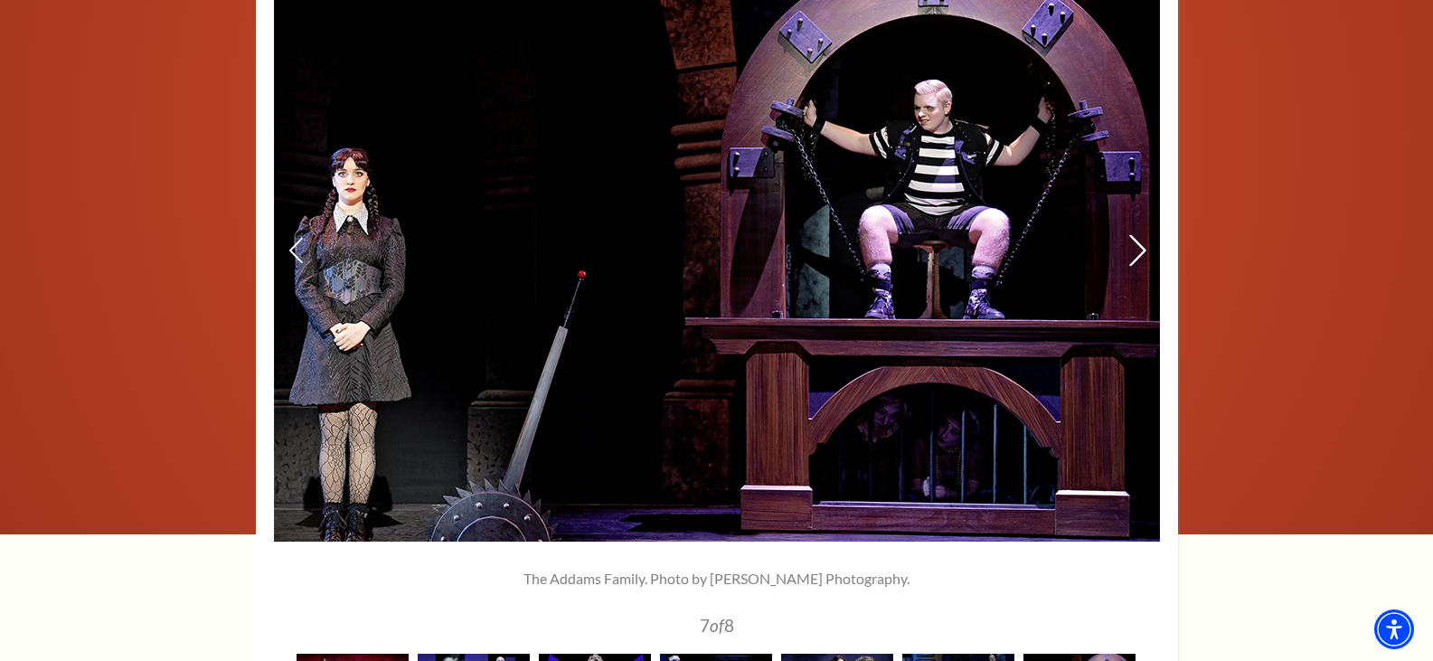
click at [1140, 250] on icon at bounding box center [1136, 251] width 19 height 32
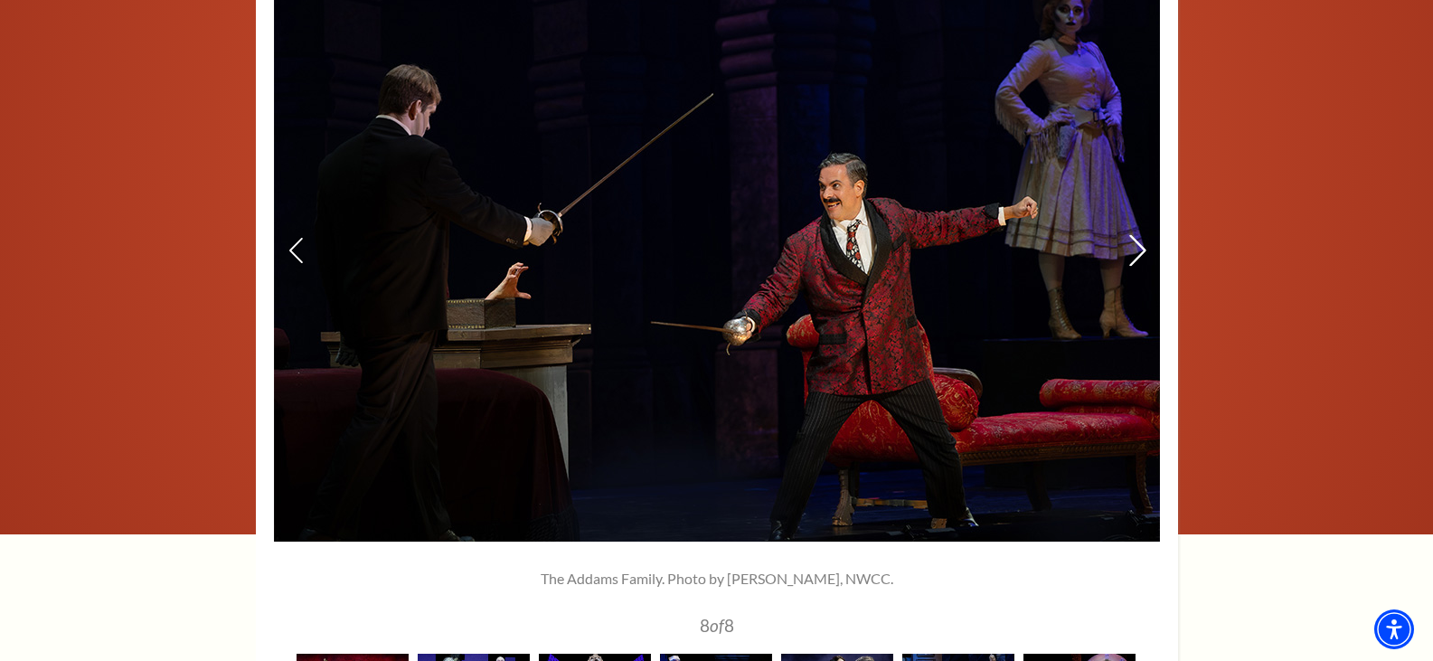
click at [1145, 250] on use at bounding box center [1137, 251] width 16 height 32
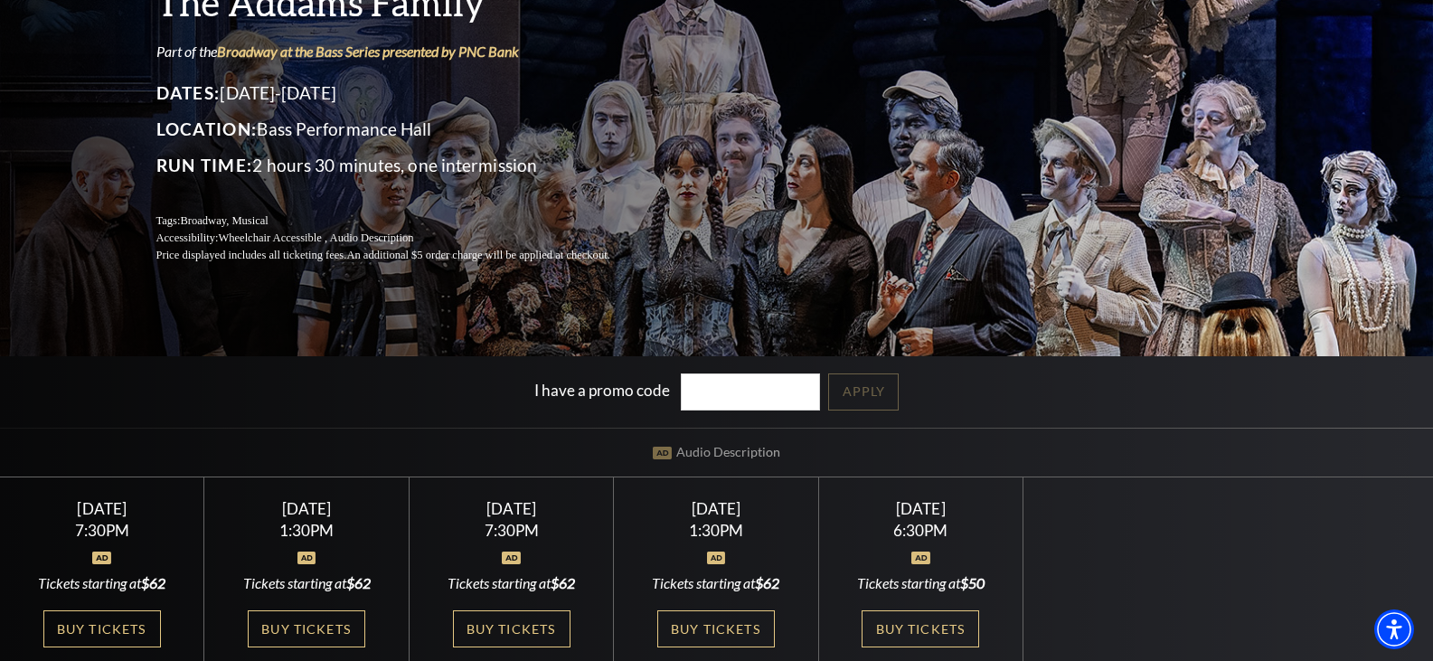
scroll to position [0, 0]
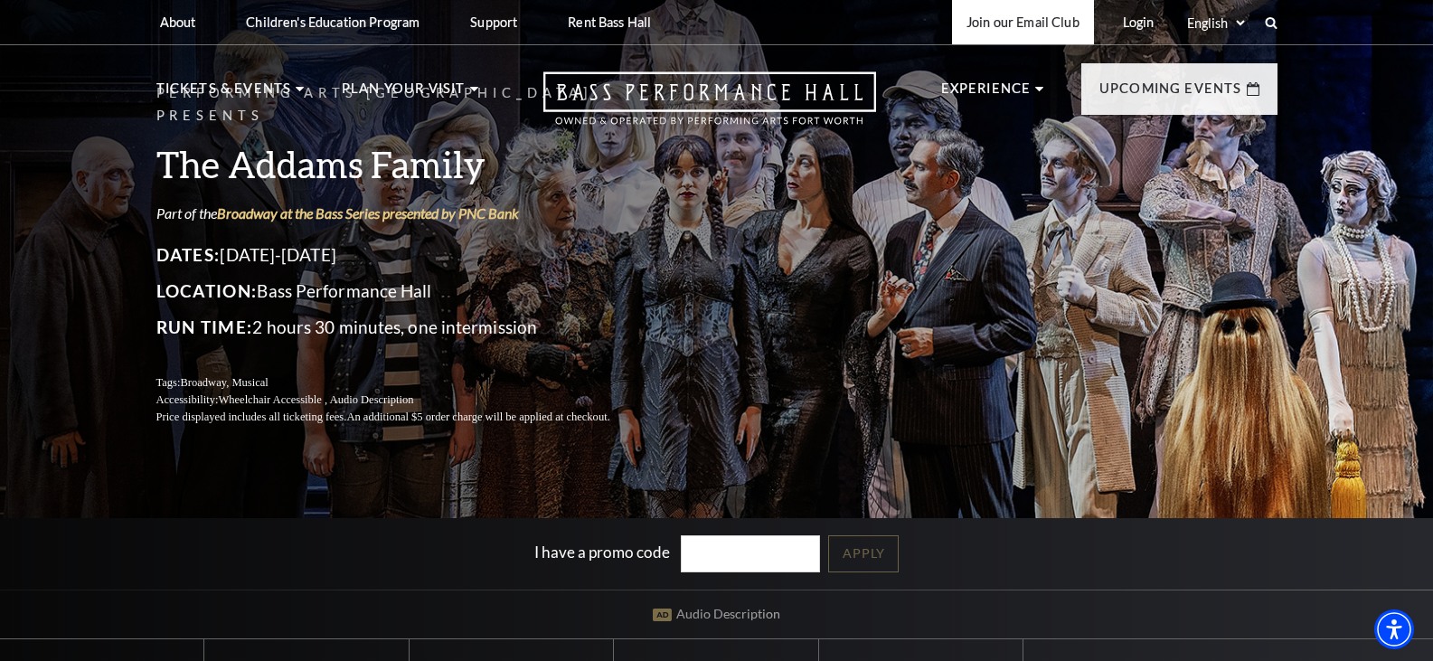
click at [1000, 27] on link "Join our Email Club" at bounding box center [1023, 22] width 142 height 44
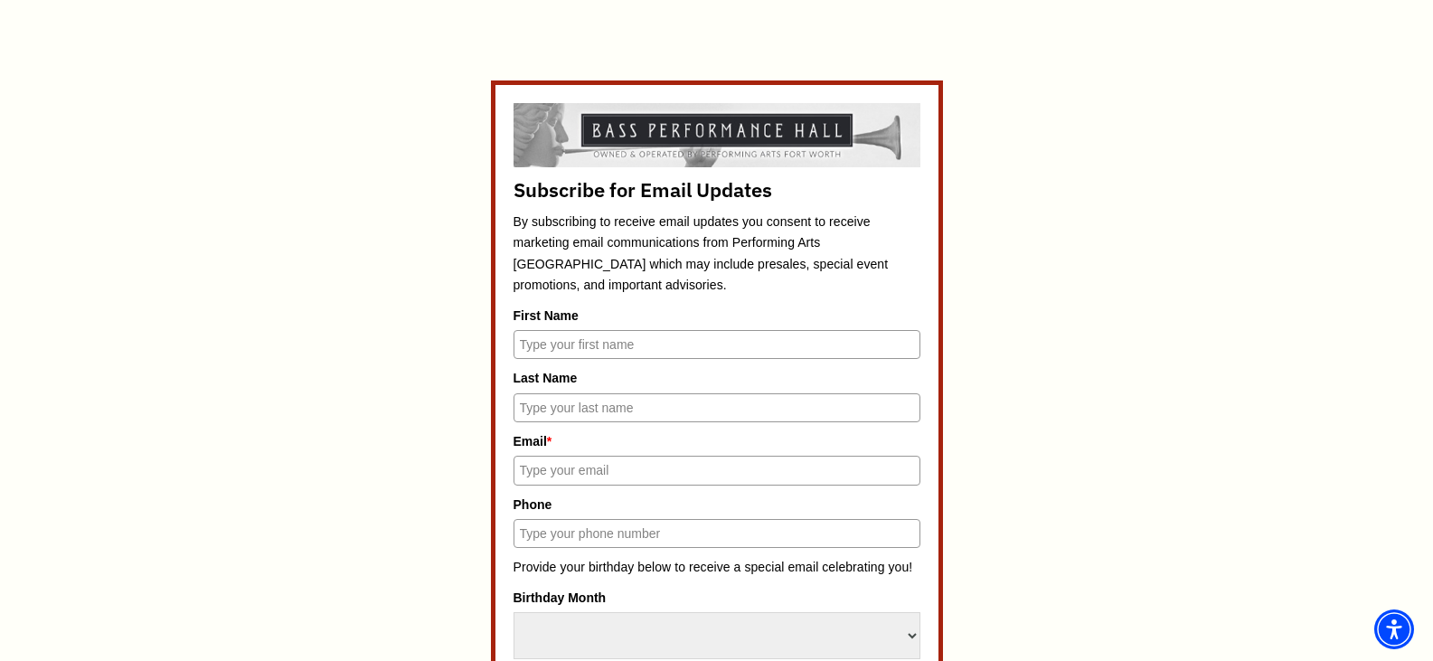
scroll to position [814, 0]
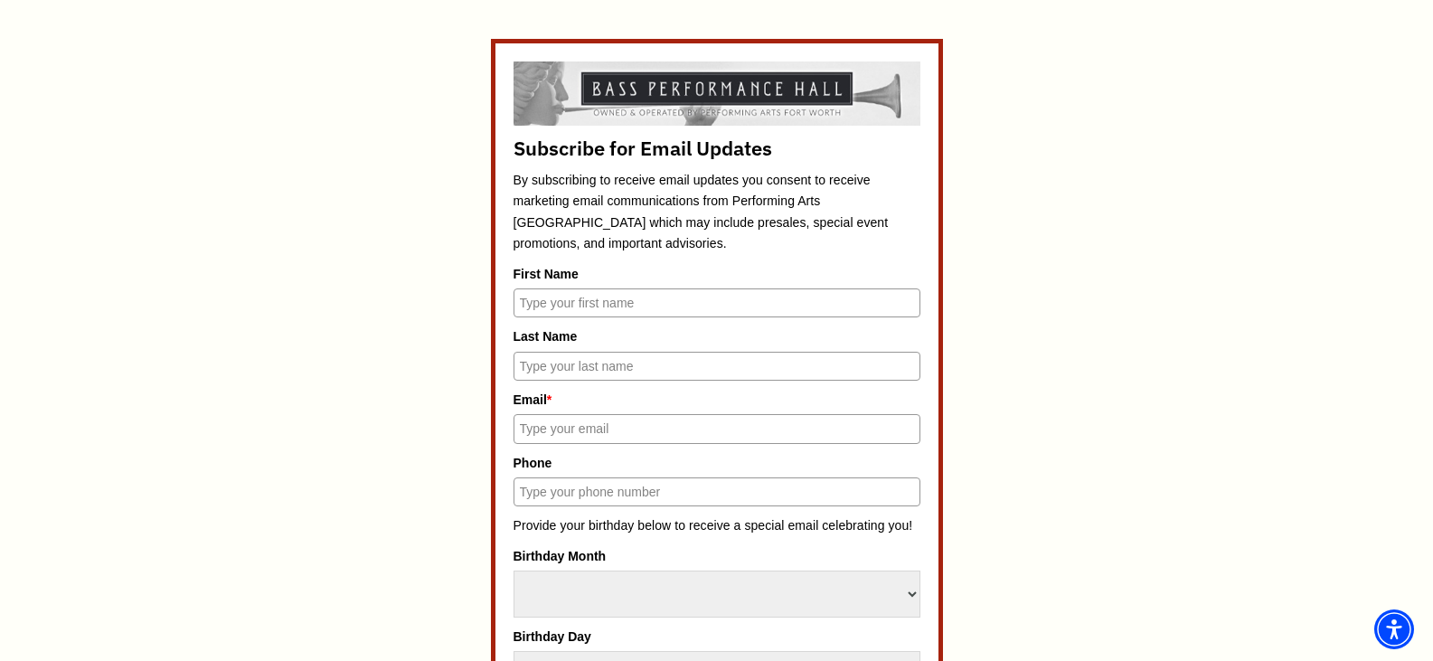
click at [655, 298] on input "First Name" at bounding box center [717, 302] width 407 height 29
type input "m"
type input "[PERSON_NAME]"
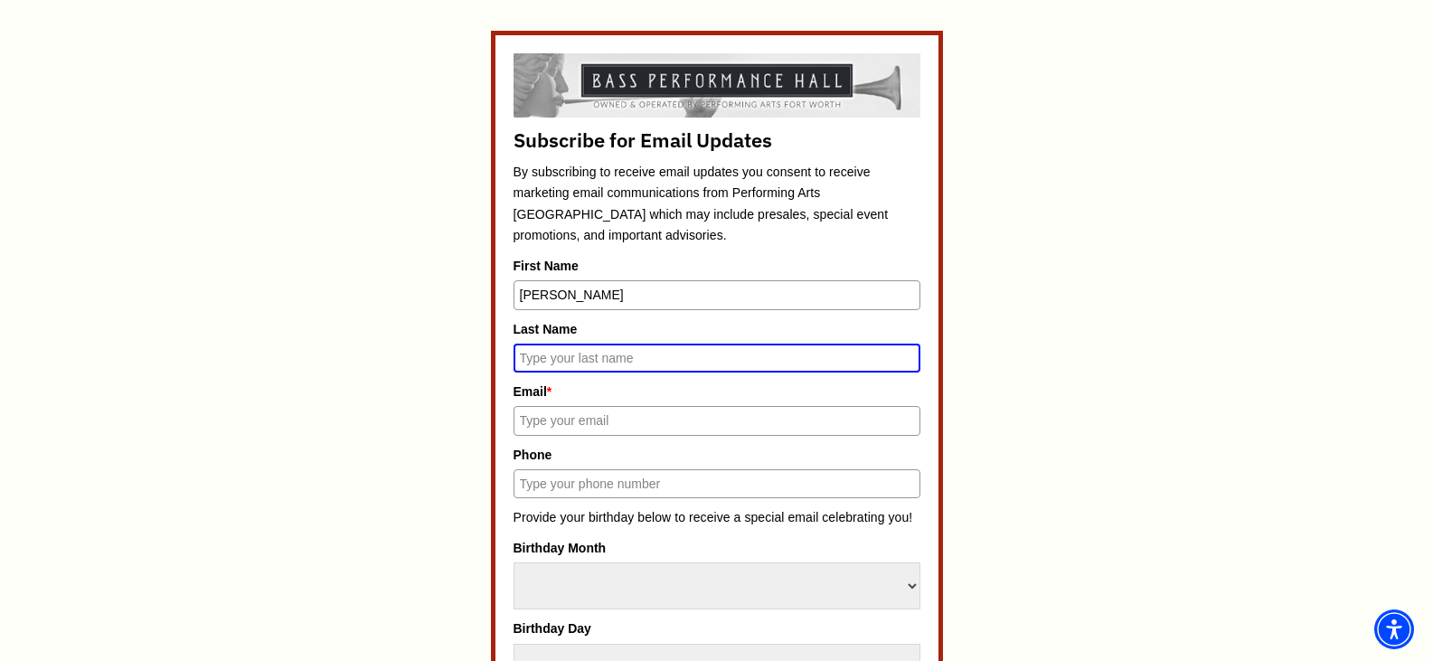
scroll to position [806, 0]
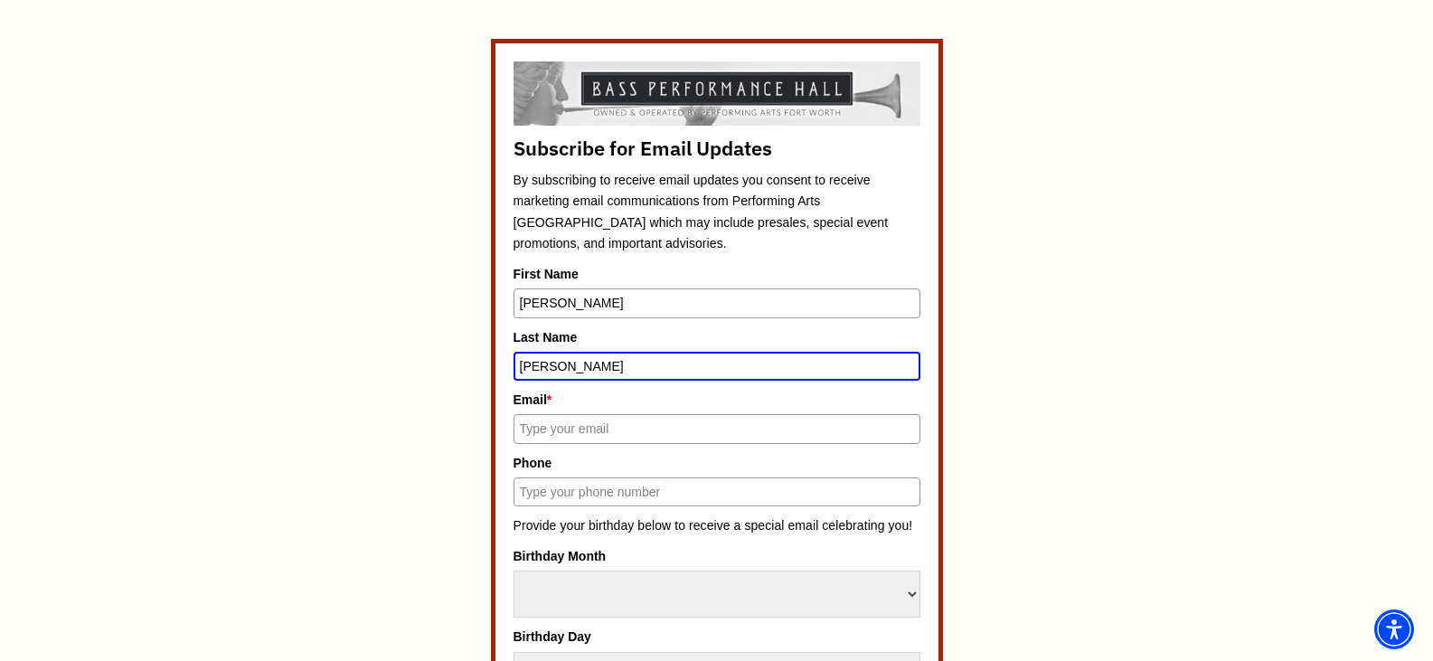
type input "[PERSON_NAME]"
click at [647, 427] on input "Email *" at bounding box center [717, 428] width 407 height 29
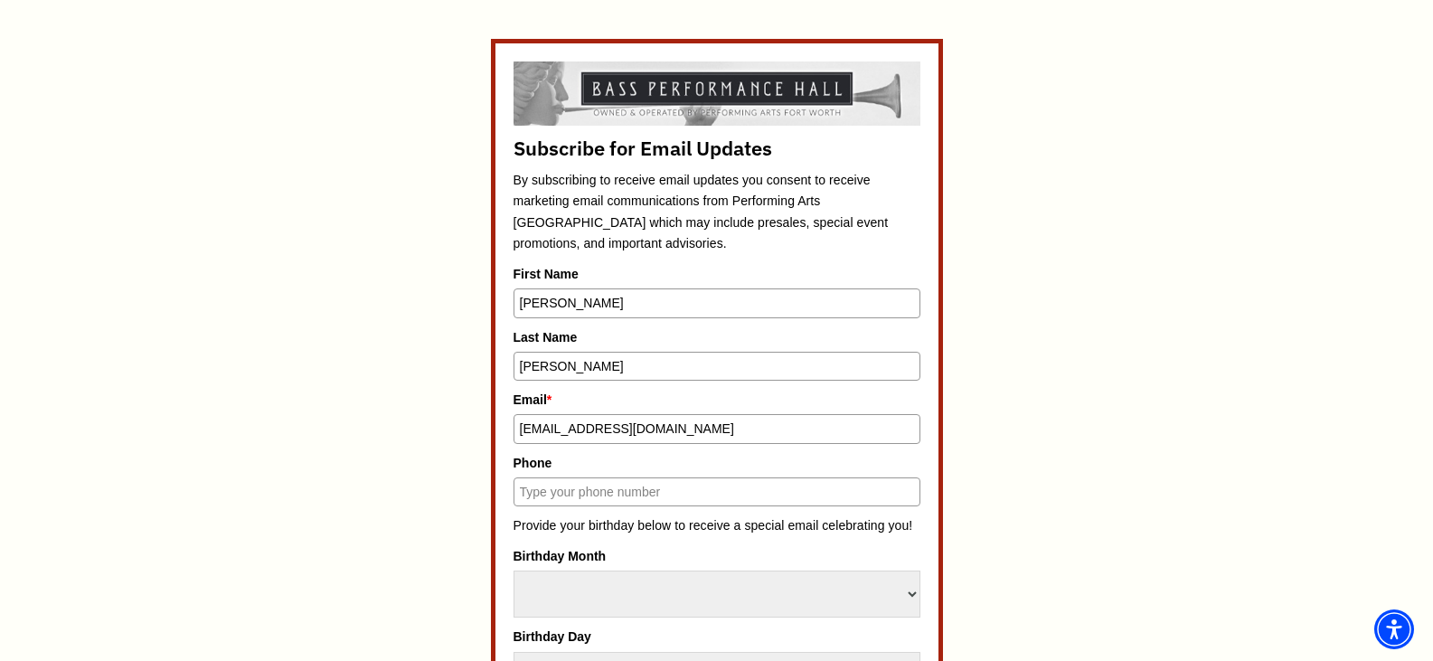
type input "[EMAIL_ADDRESS][DOMAIN_NAME]"
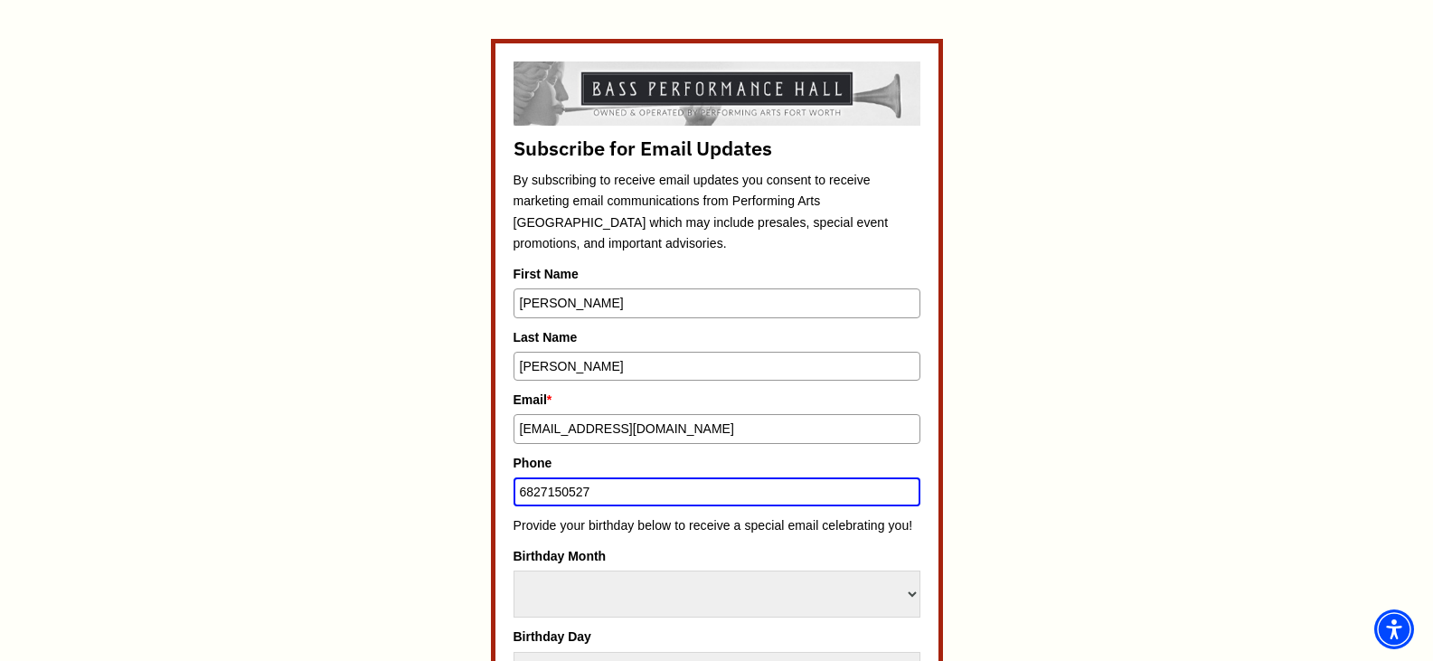
type input "6827150527"
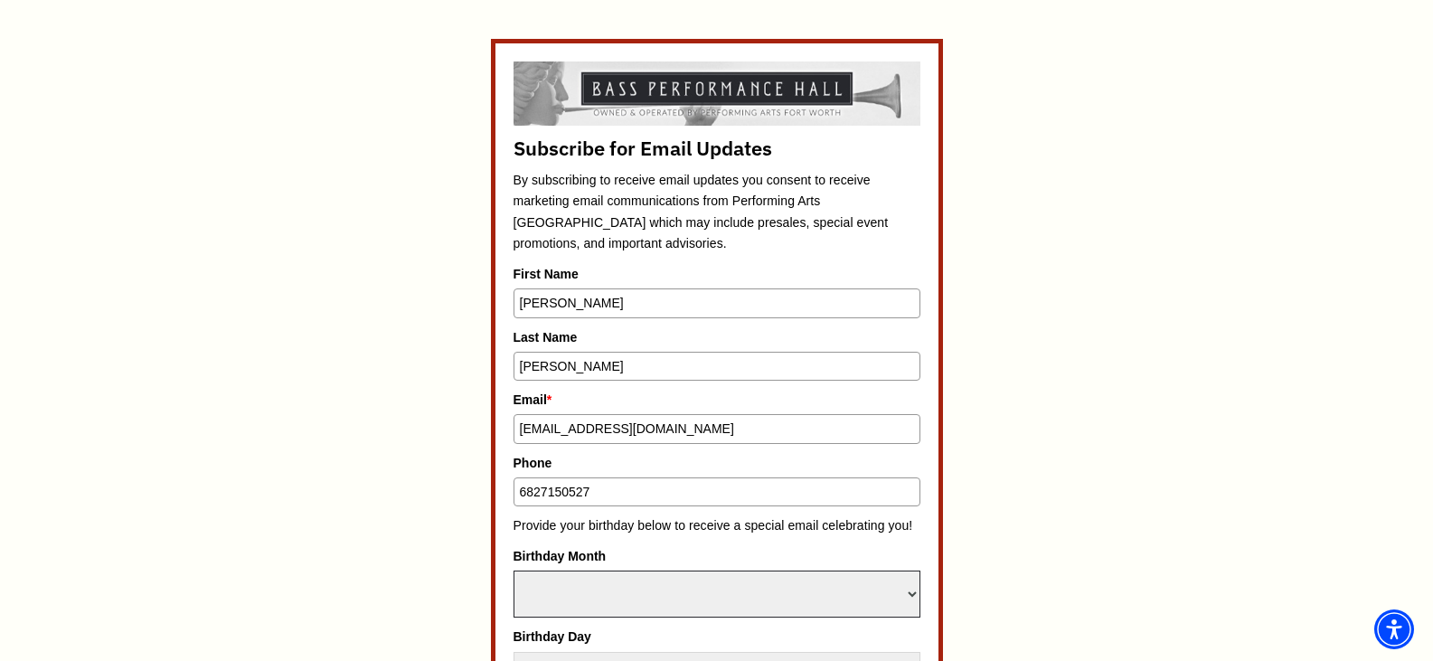
click at [598, 599] on select "Select Month January February March April May June July August September Octobe…" at bounding box center [717, 593] width 407 height 47
select select "September"
click at [514, 570] on select "Select Month January February March April May June July August September Octobe…" at bounding box center [717, 593] width 407 height 47
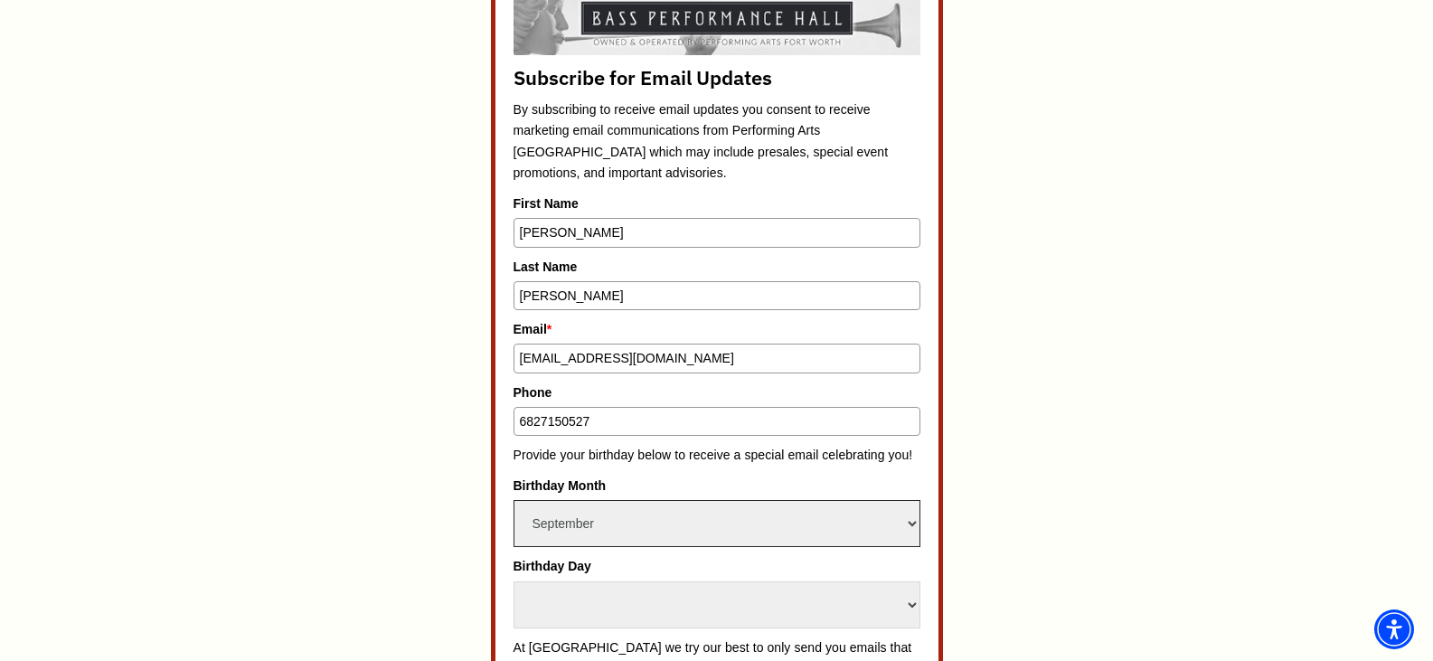
scroll to position [1077, 0]
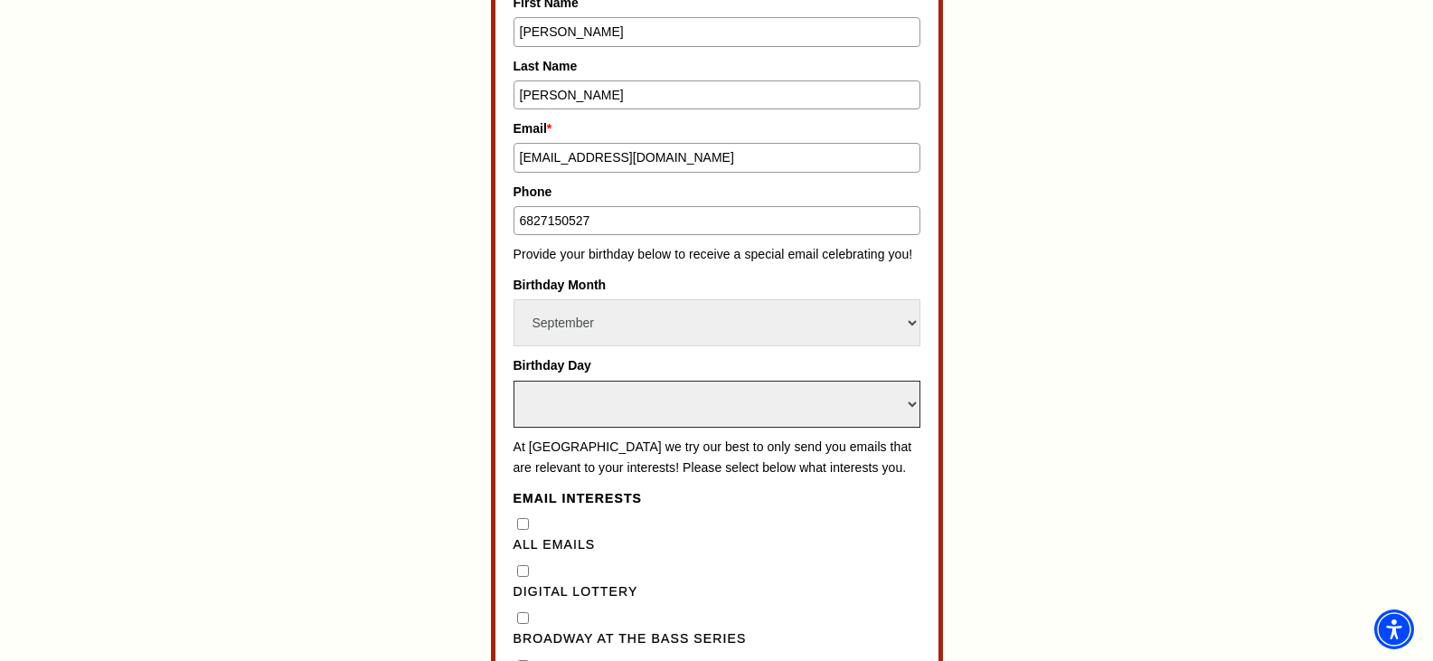
click at [685, 396] on select "Select Day 1 2 3 4 5 6 7 8 9 10 11 12 13 14 15 16 17 18 19 20 21 22 23 24" at bounding box center [717, 404] width 407 height 47
select select "14"
click at [514, 381] on select "Select Day 1 2 3 4 5 6 7 8 9 10 11 12 13 14 15 16 17 18 19 20 21 22 23 24" at bounding box center [717, 404] width 407 height 47
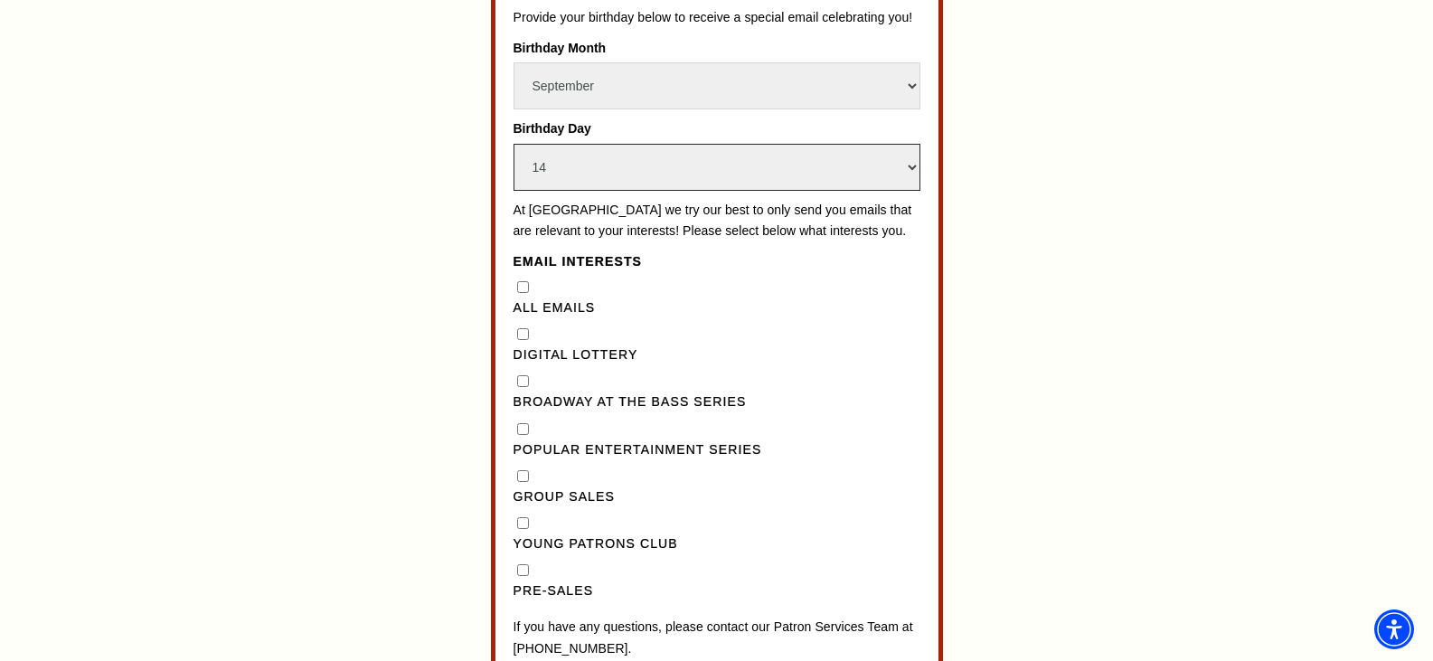
scroll to position [1348, 0]
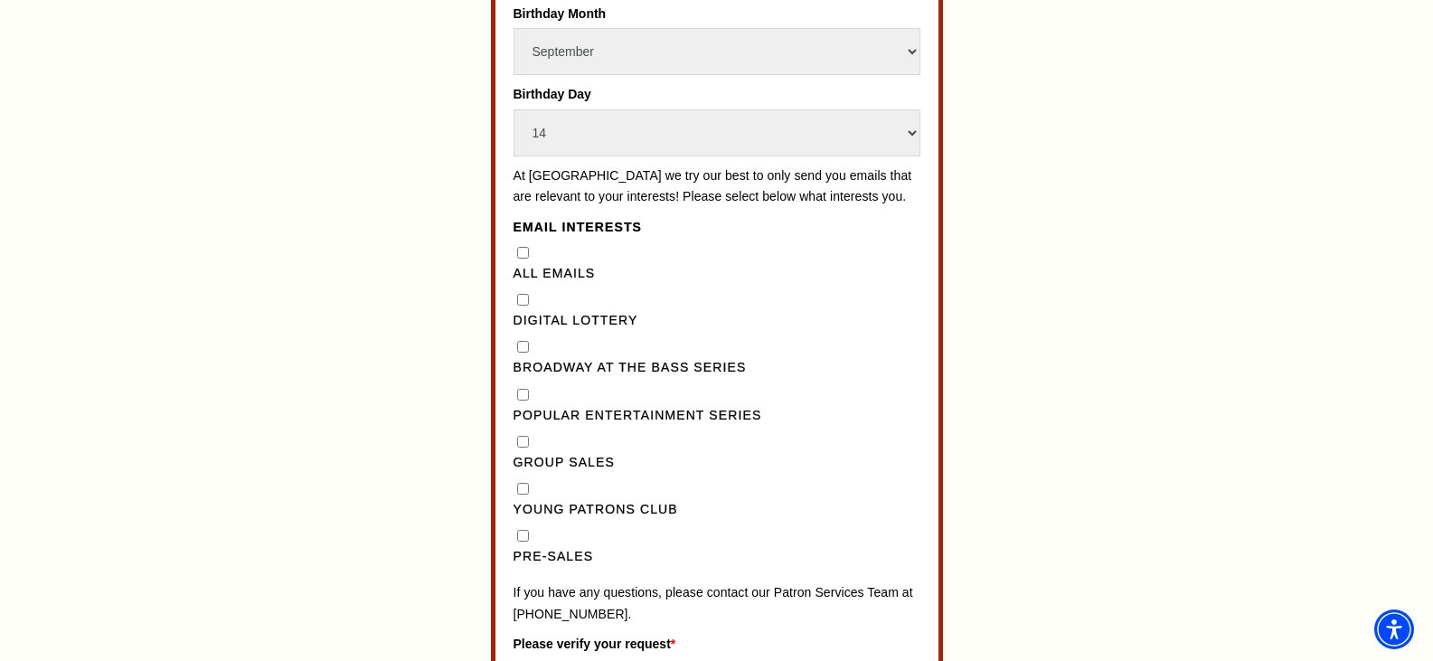
click at [522, 259] on Emails"] "All Emails" at bounding box center [523, 253] width 12 height 12
checkbox Emails"] "true"
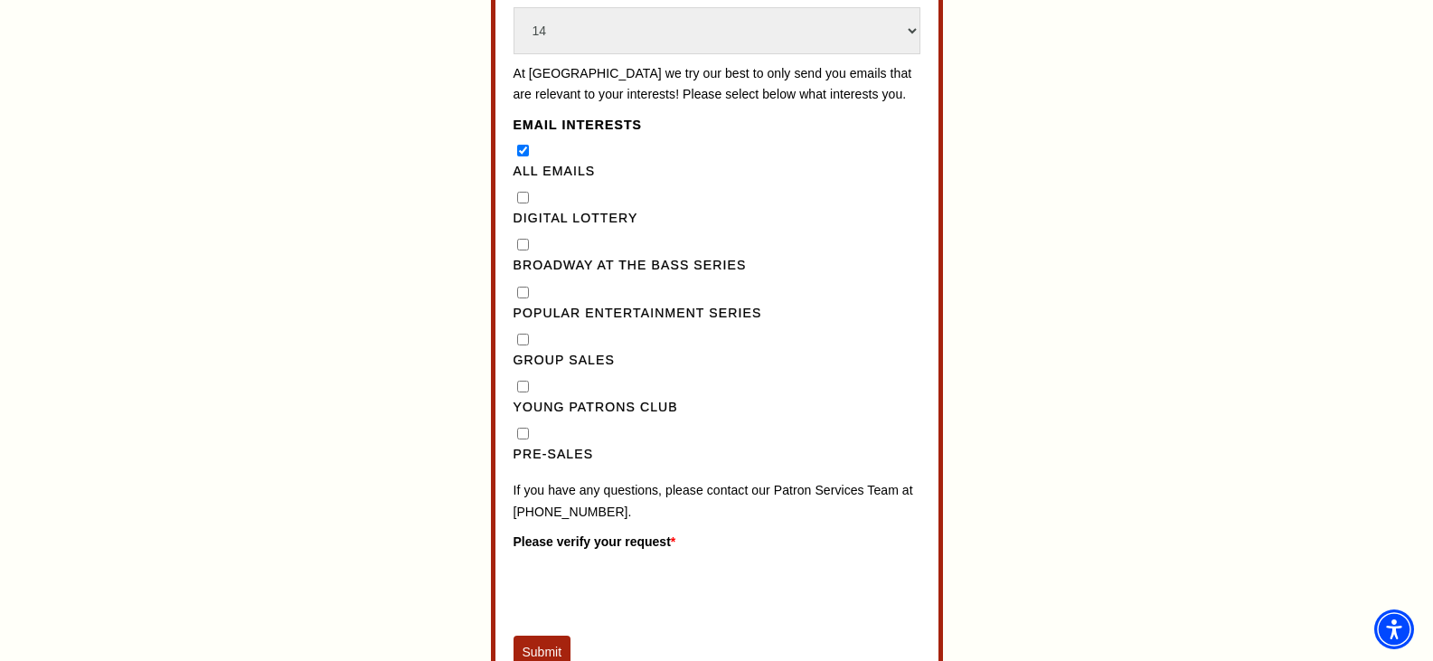
scroll to position [1529, 0]
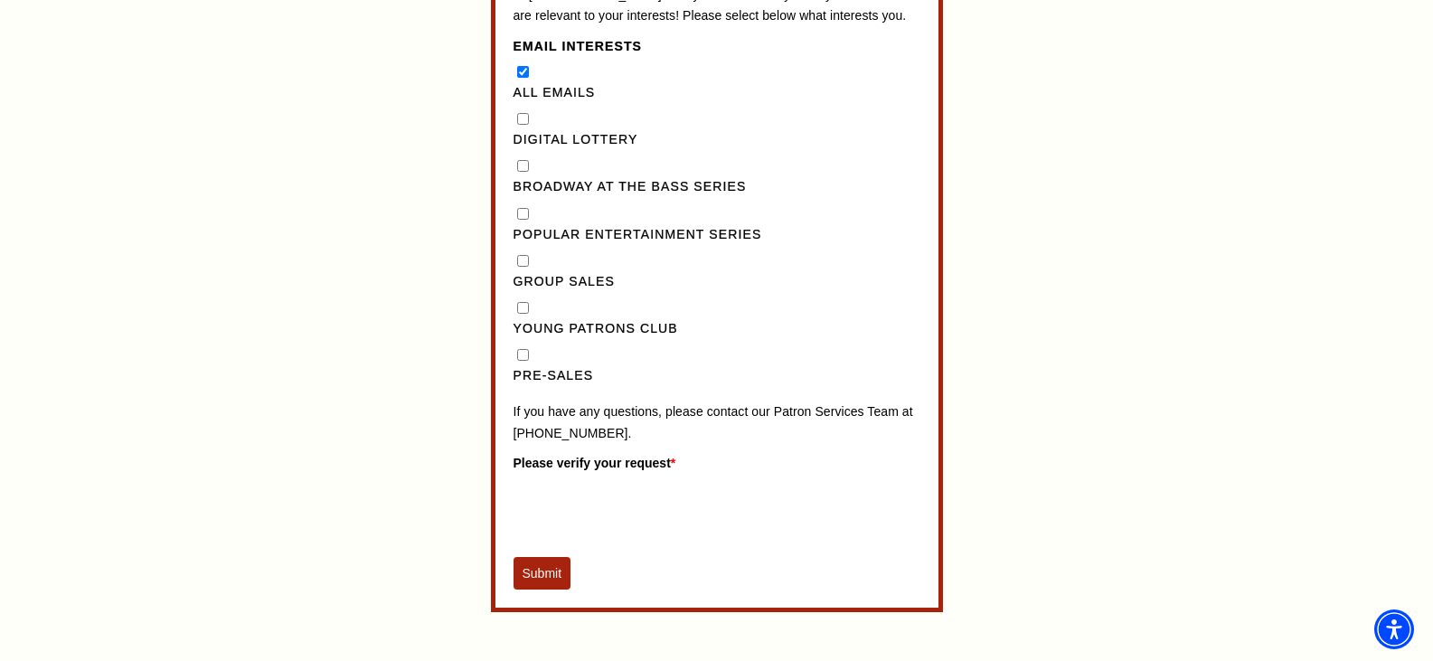
click at [520, 361] on input "Pre-Sales" at bounding box center [523, 355] width 12 height 12
checkbox input "true"
click at [518, 314] on Club"] "Young Patrons Club" at bounding box center [523, 308] width 12 height 12
checkbox Club"] "true"
click at [521, 267] on Sales"] "Group Sales" at bounding box center [523, 261] width 12 height 12
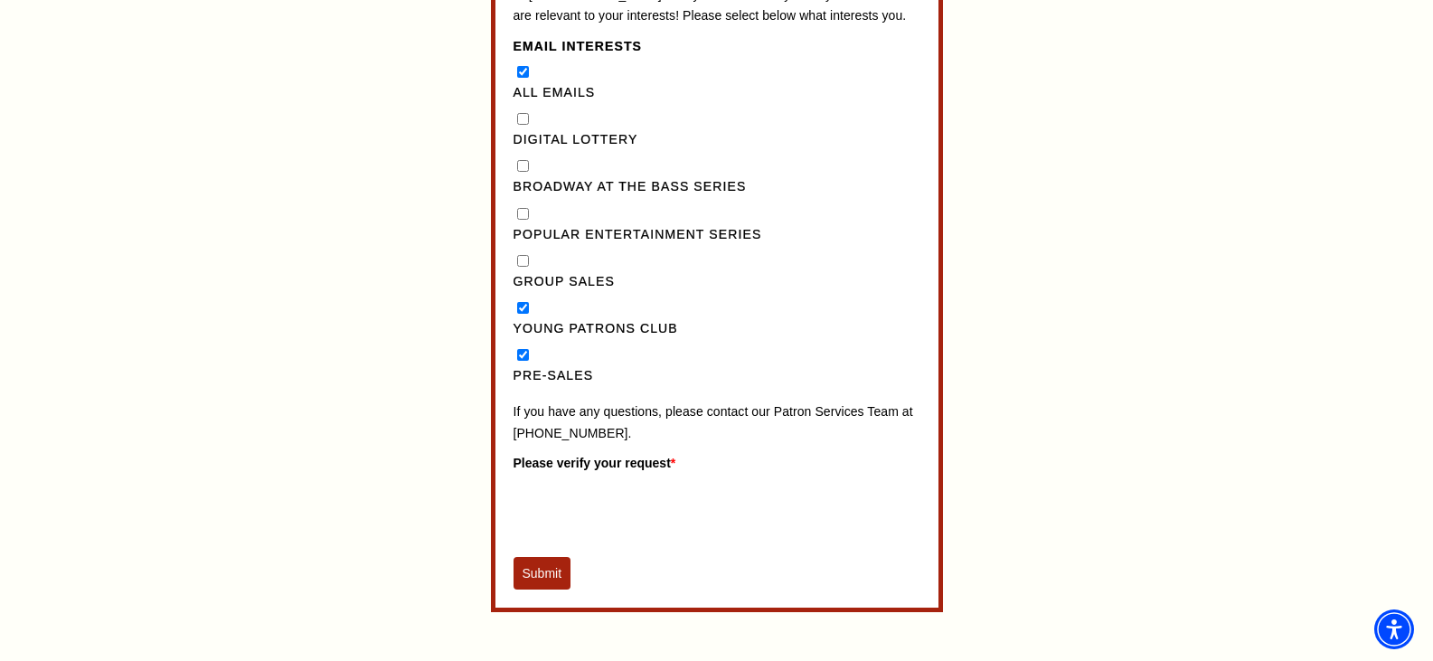
checkbox Sales"] "true"
click at [521, 220] on Series"] "Popular Entertainment Series" at bounding box center [523, 214] width 12 height 12
checkbox Series"] "true"
click at [526, 172] on Series"] "Broadway at the Bass Series" at bounding box center [523, 166] width 12 height 12
checkbox Series"] "true"
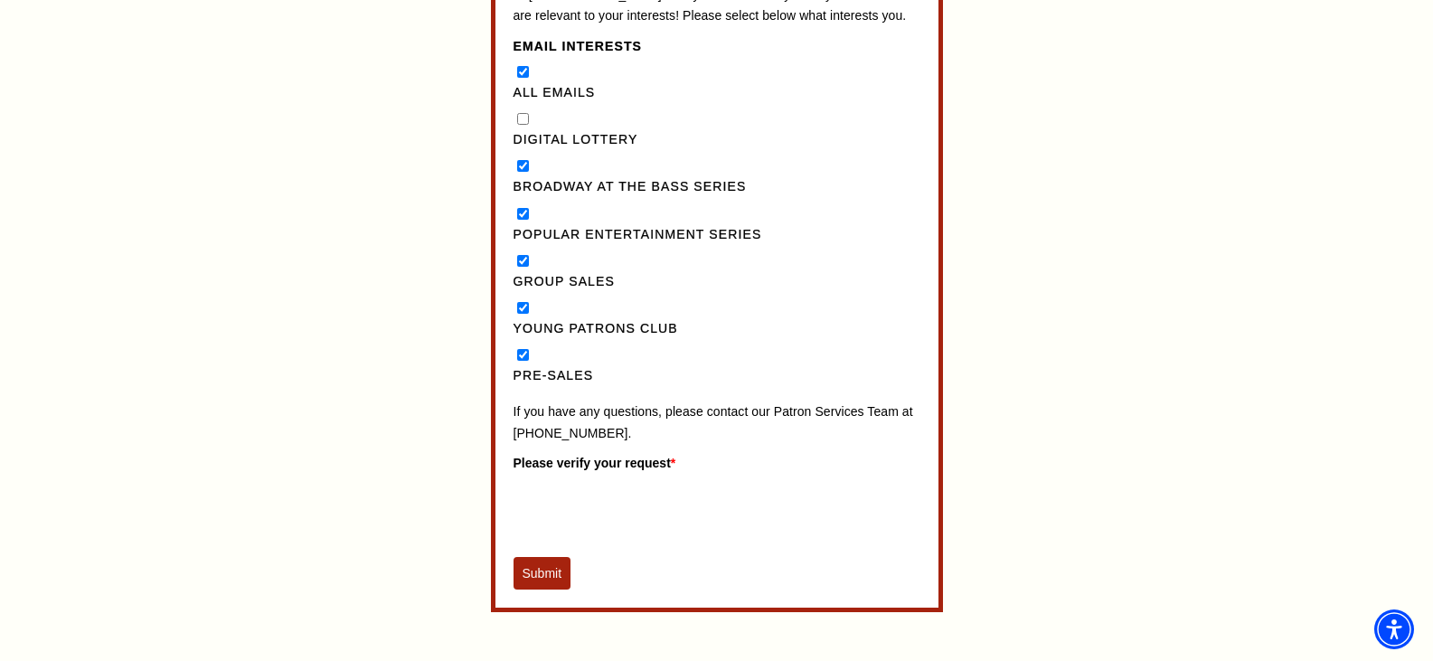
click at [523, 125] on Lottery"] "Digital Lottery" at bounding box center [523, 119] width 12 height 12
checkbox Lottery"] "true"
click at [545, 589] on button "Submit" at bounding box center [543, 573] width 58 height 33
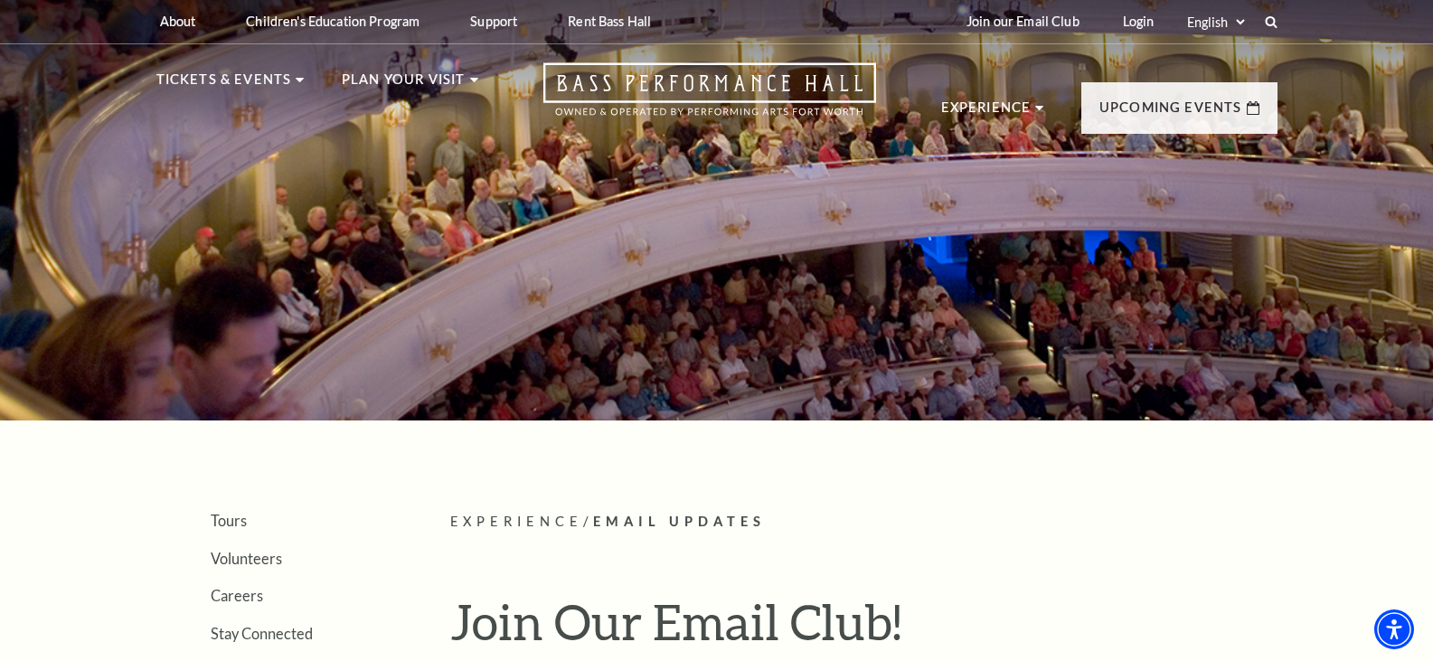
scroll to position [0, 0]
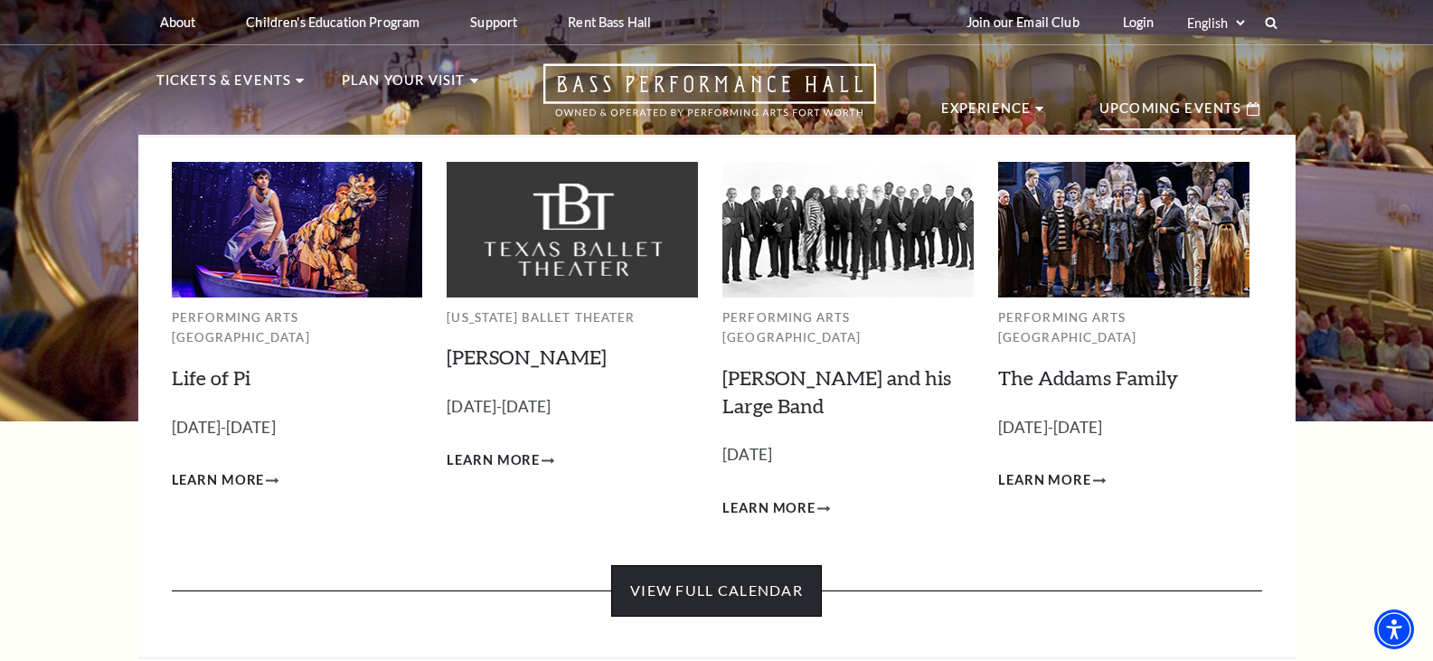
click at [777, 565] on link "View Full Calendar" at bounding box center [716, 590] width 211 height 51
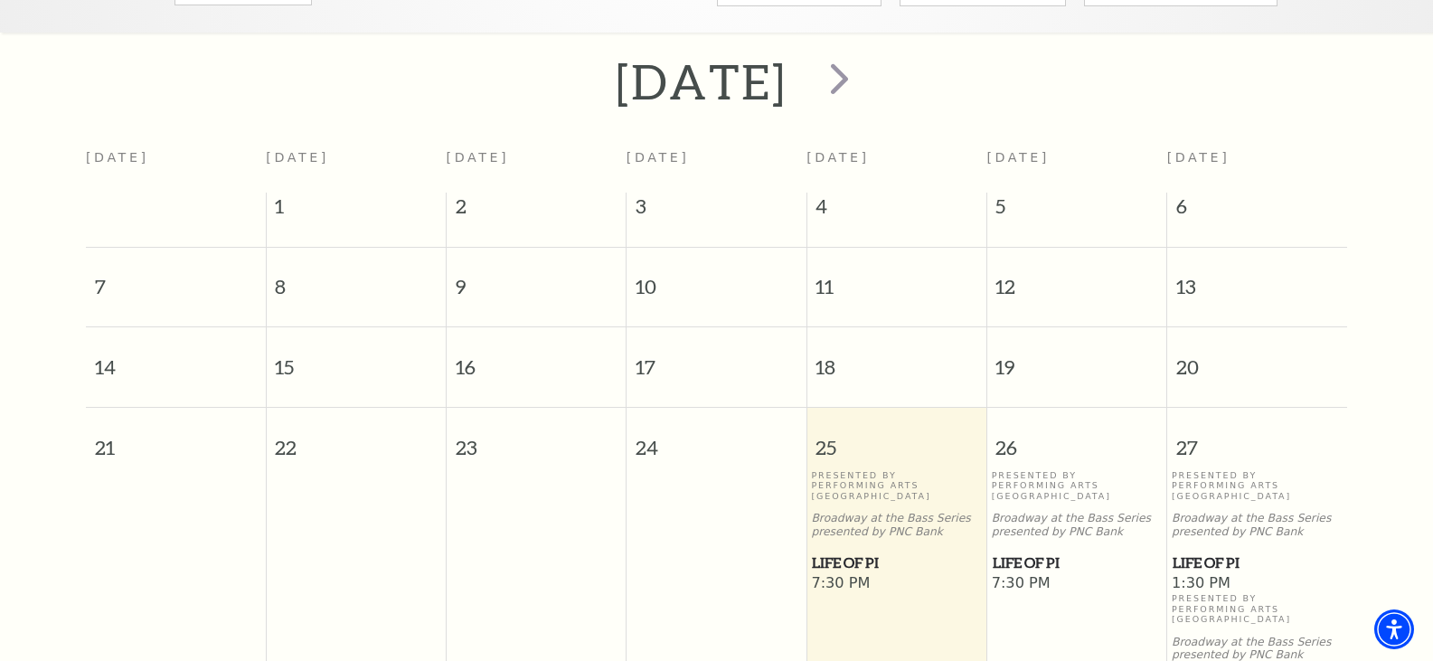
scroll to position [250, 0]
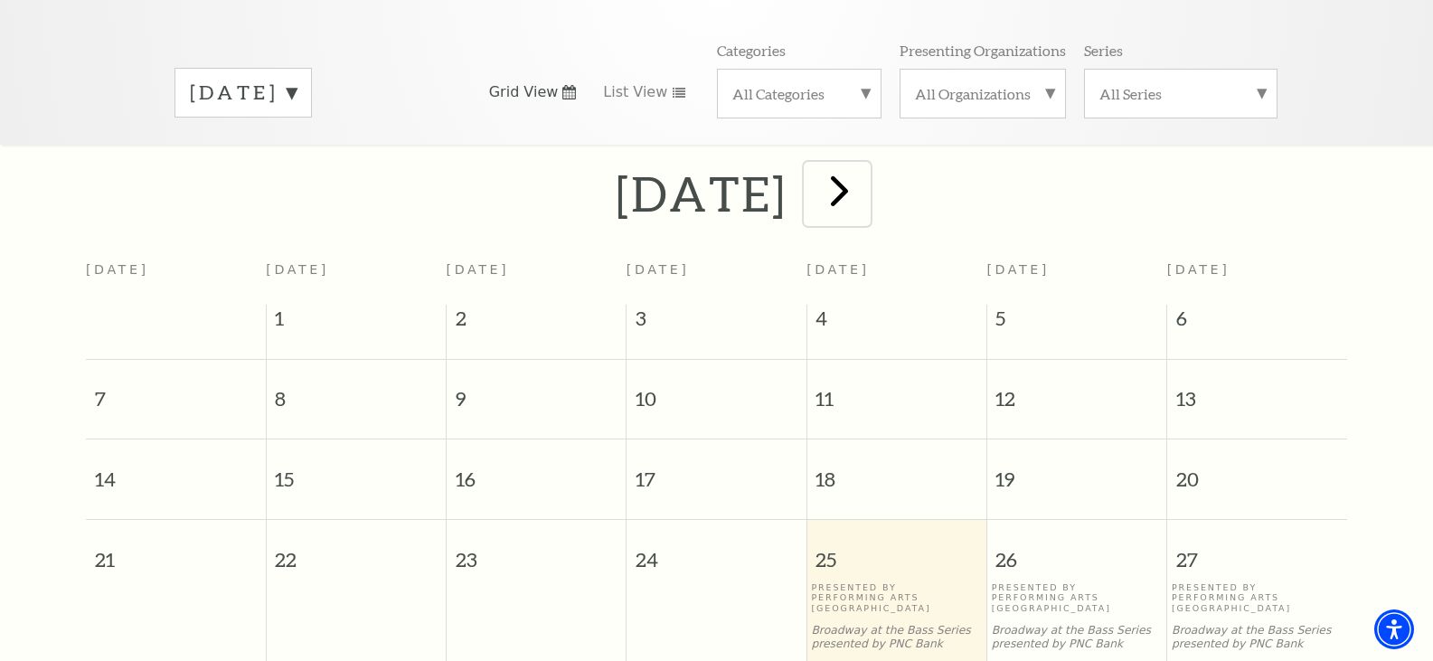
click at [865, 168] on span "next" at bounding box center [840, 191] width 52 height 52
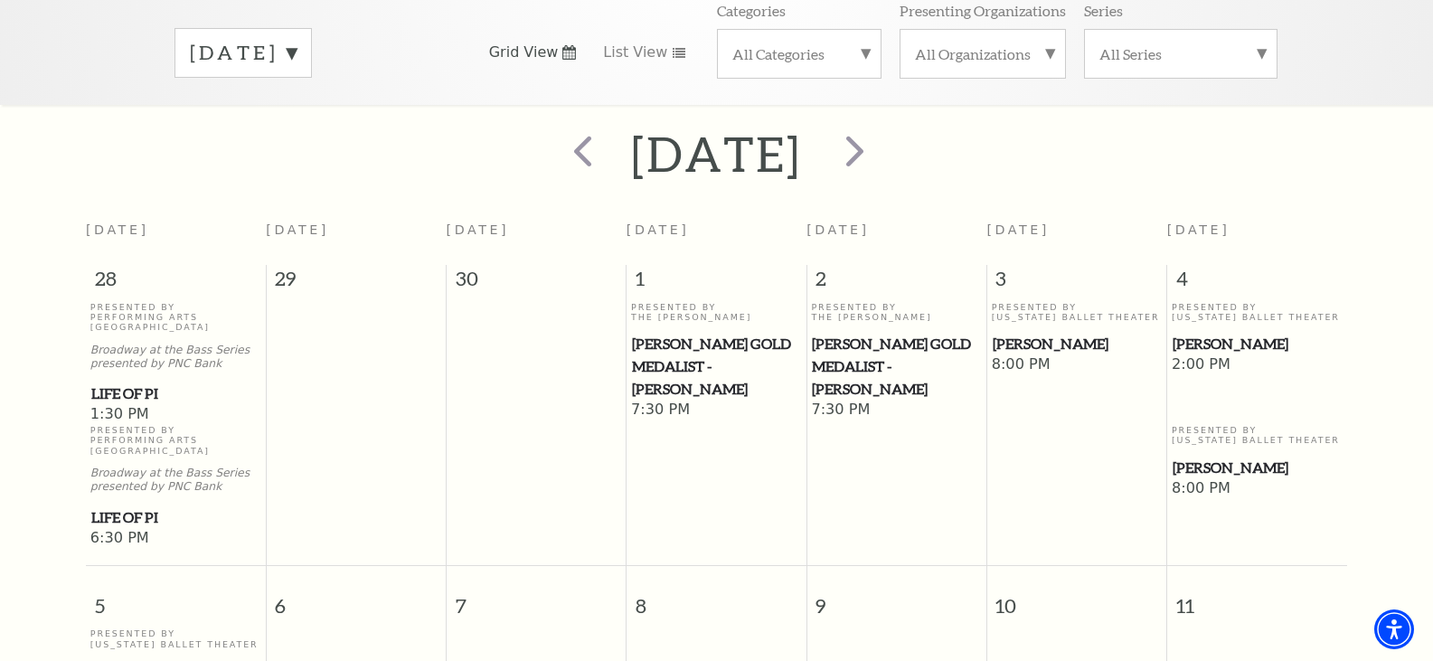
scroll to position [0, 0]
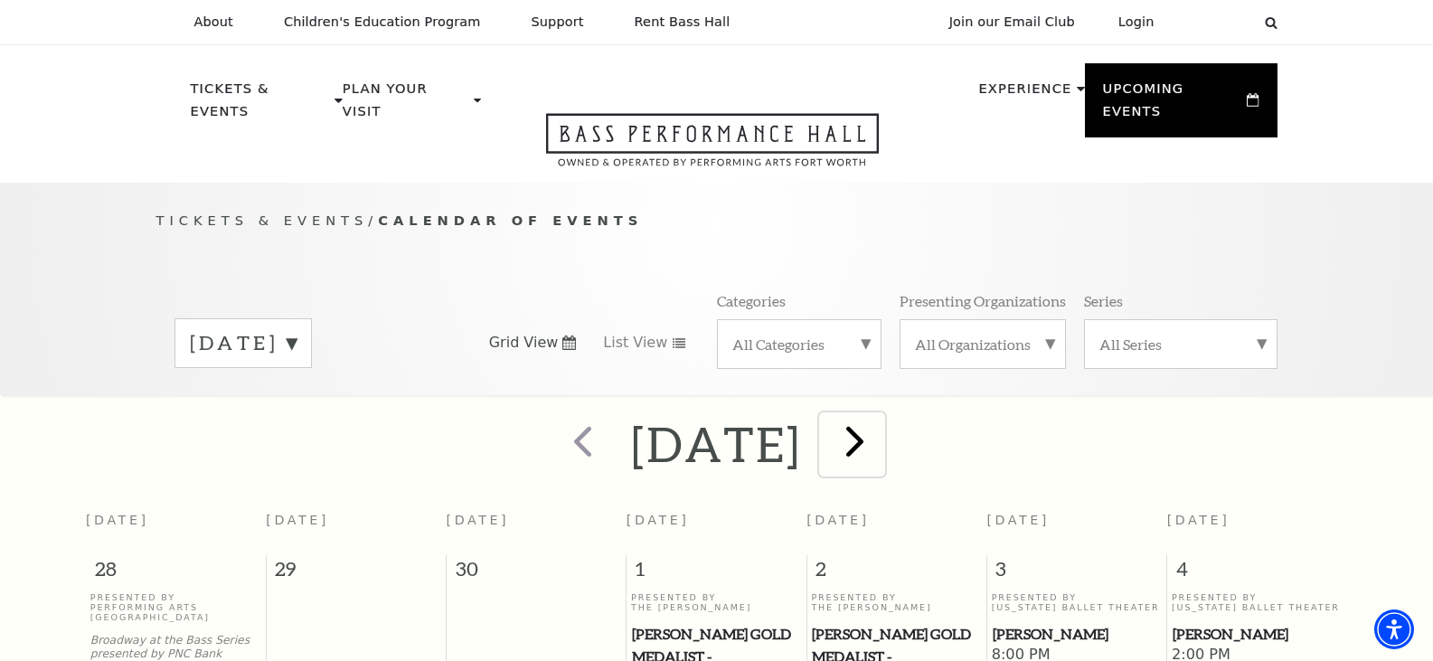
click at [881, 425] on span "next" at bounding box center [855, 441] width 52 height 52
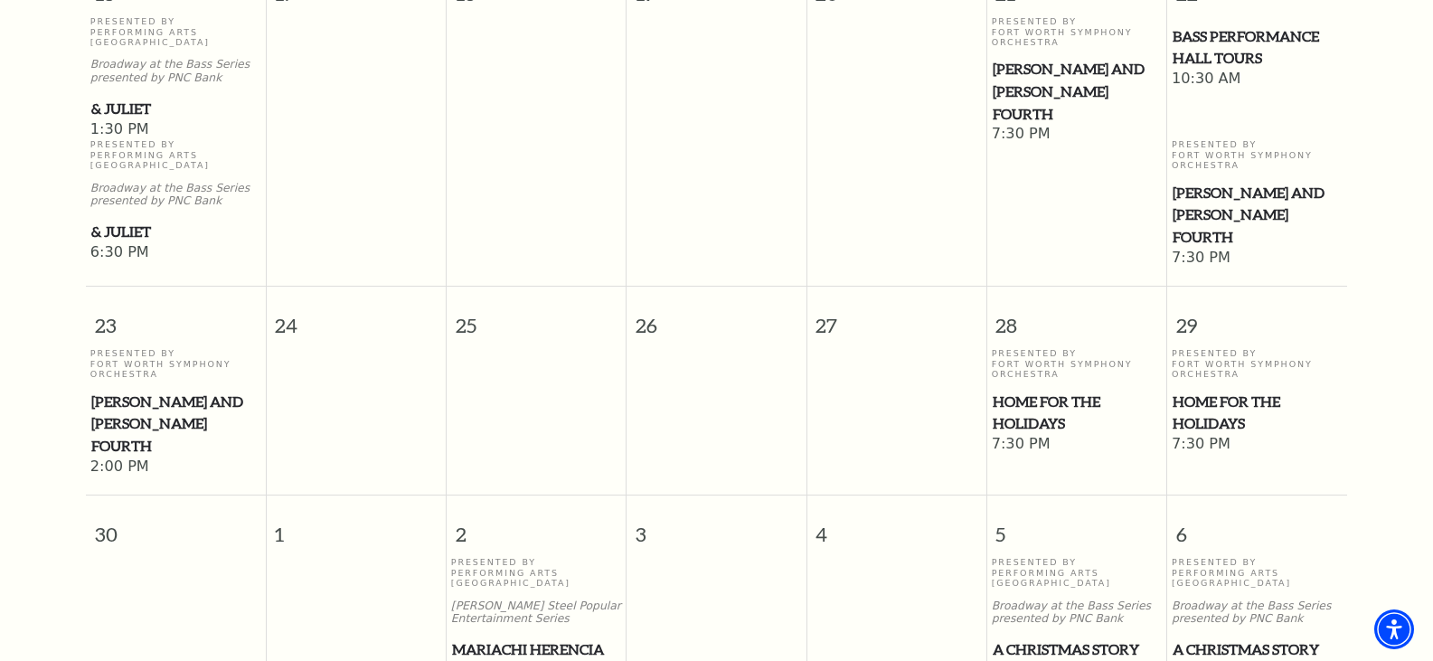
scroll to position [1516, 0]
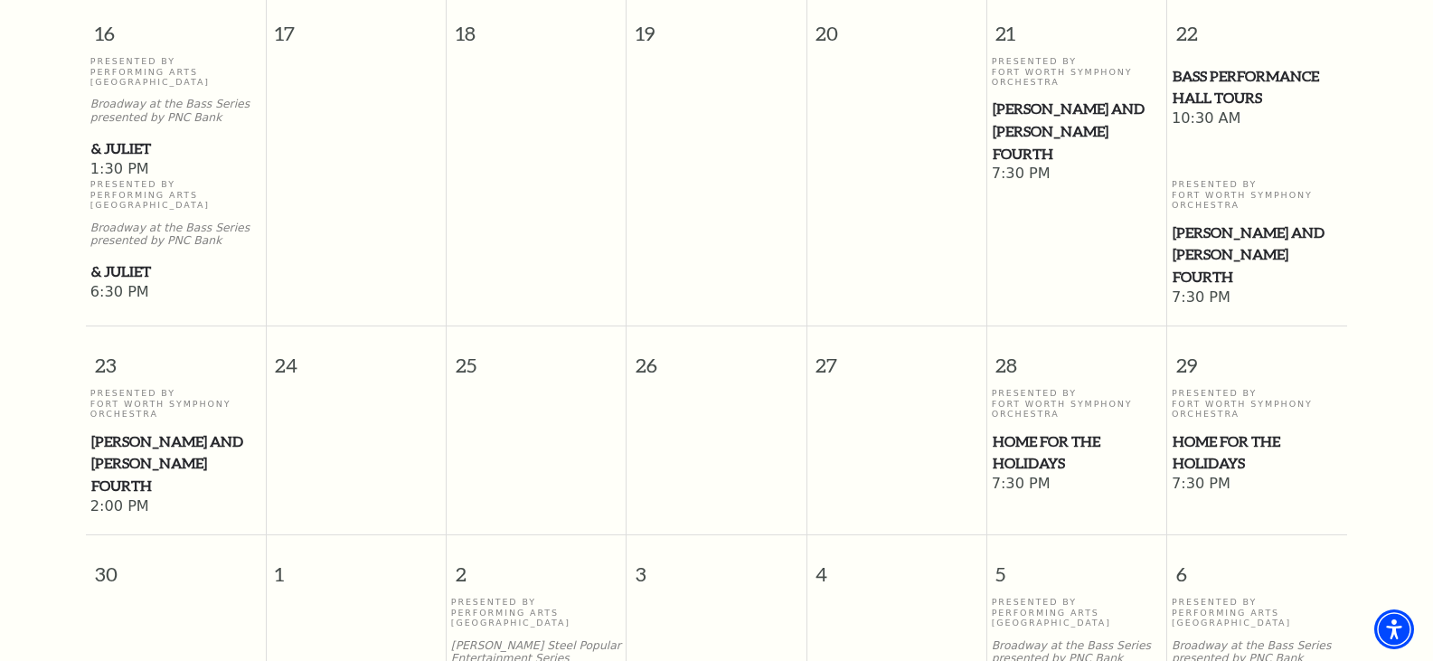
click at [1021, 452] on span "Home for the Holidays" at bounding box center [1077, 452] width 169 height 44
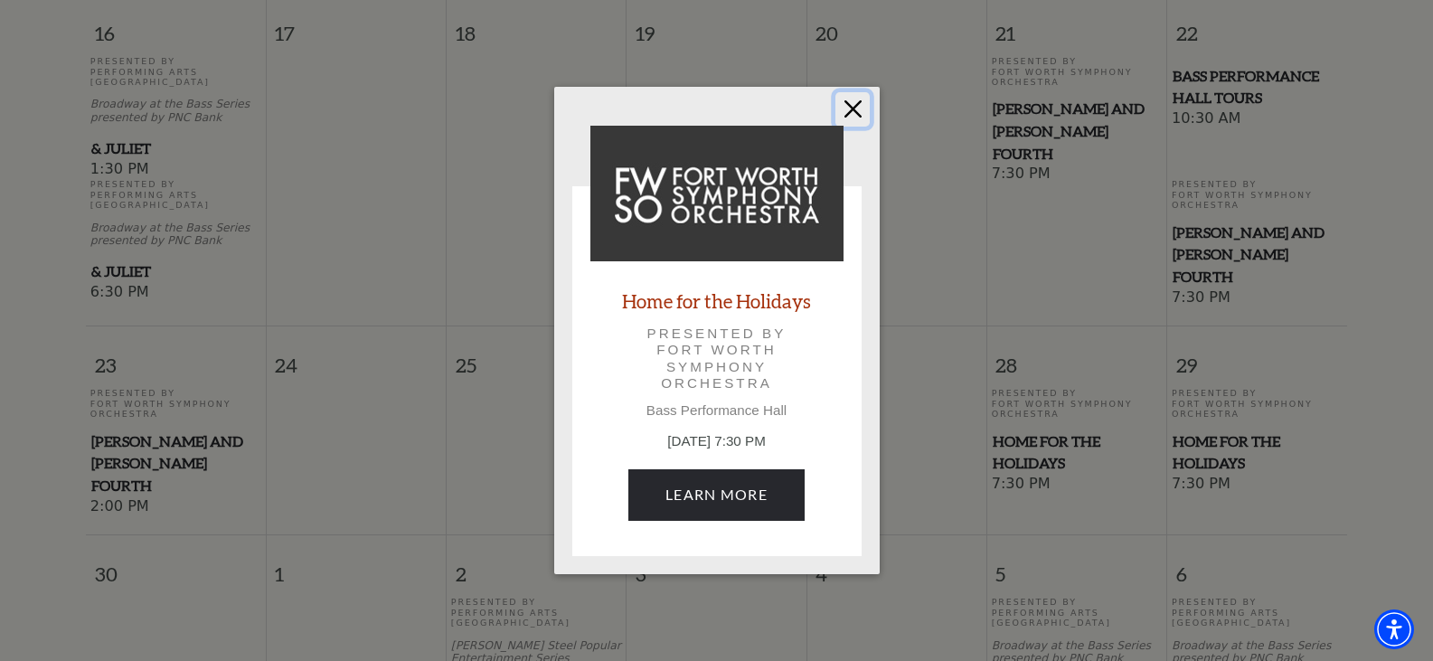
click at [852, 105] on button "Close" at bounding box center [852, 109] width 34 height 34
